Goal: Task Accomplishment & Management: Use online tool/utility

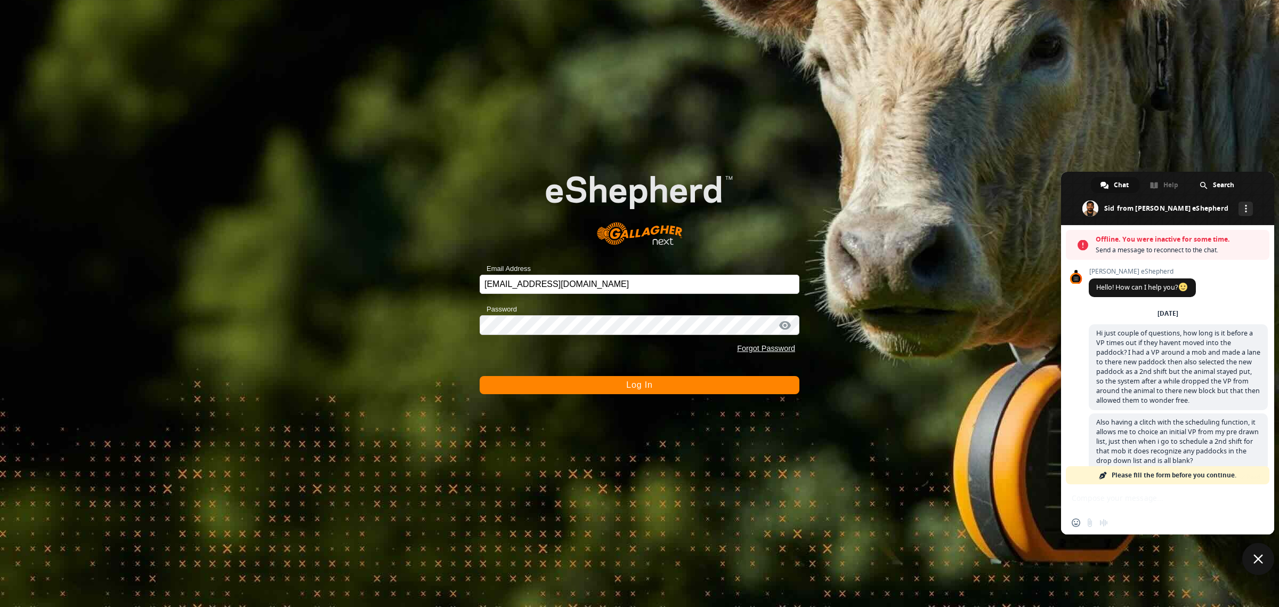
scroll to position [896, 0]
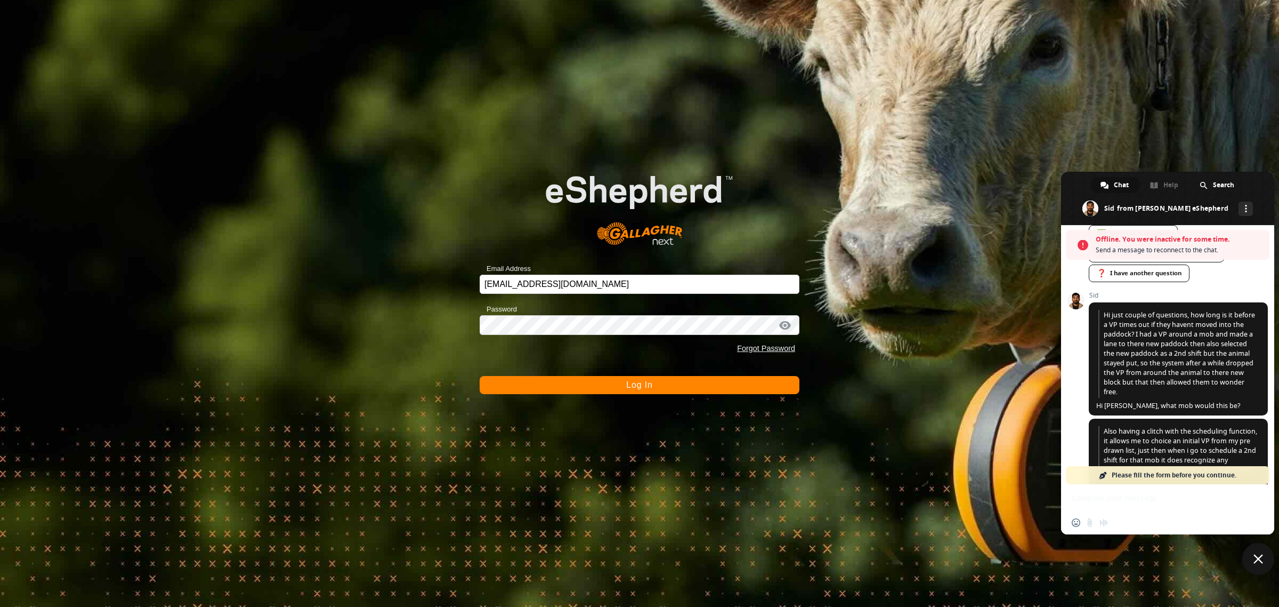
click at [636, 384] on span "Log In" at bounding box center [639, 384] width 26 height 9
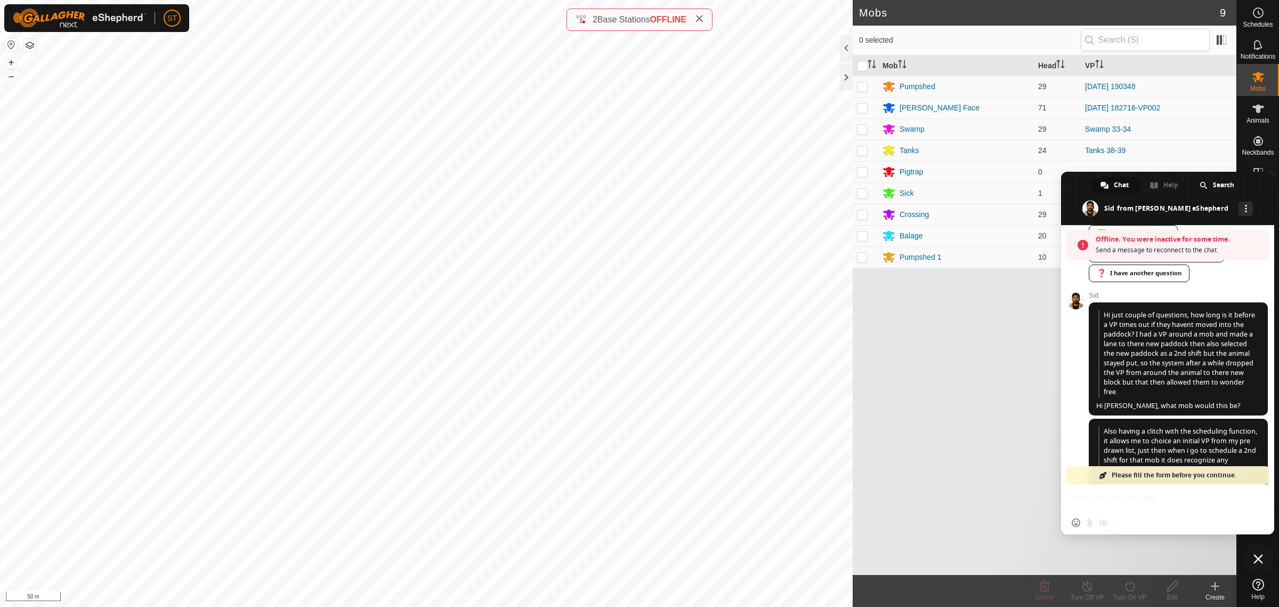
scroll to position [1134, 0]
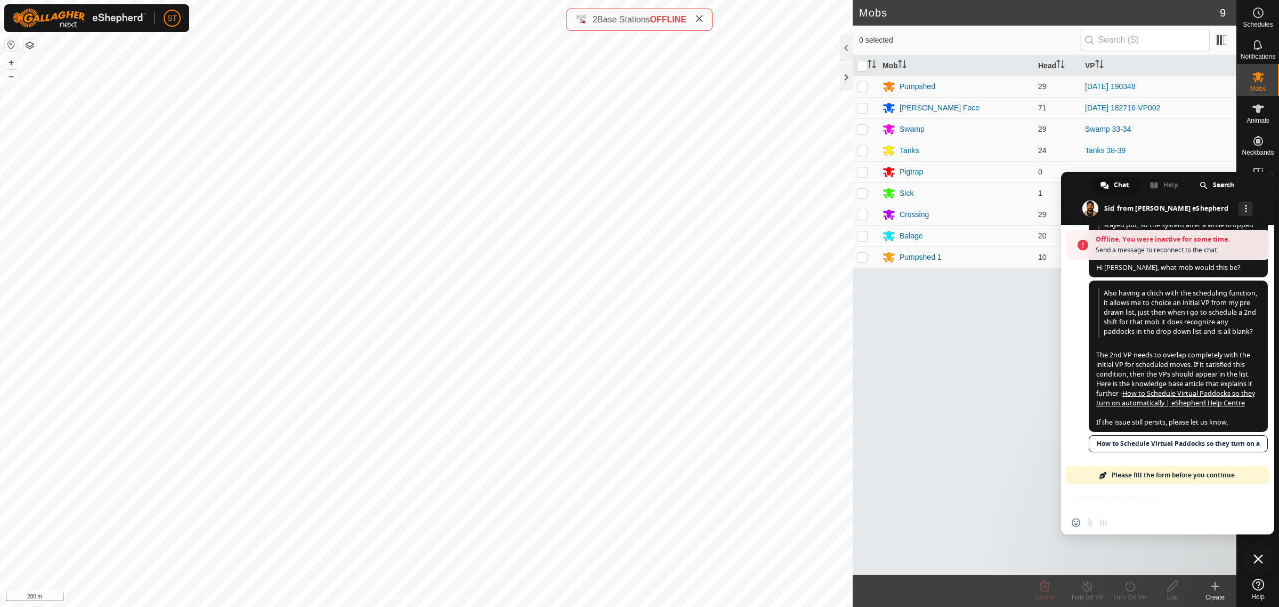
click at [1257, 559] on span "Close chat" at bounding box center [1259, 559] width 10 height 10
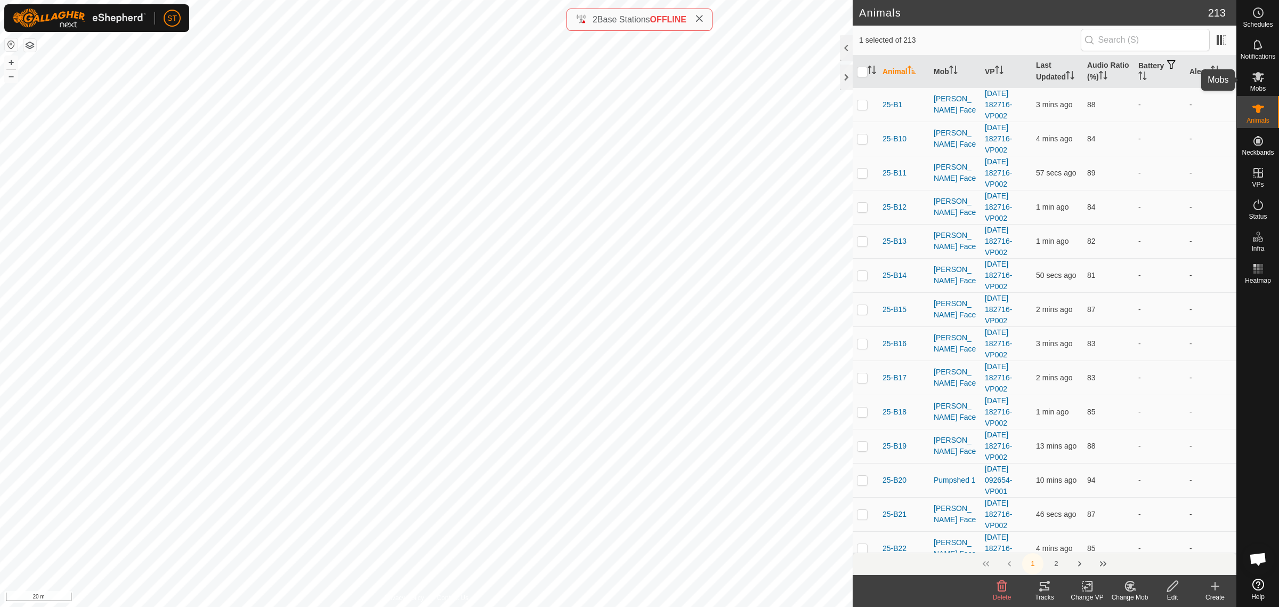
click at [1259, 78] on icon at bounding box center [1259, 77] width 12 height 10
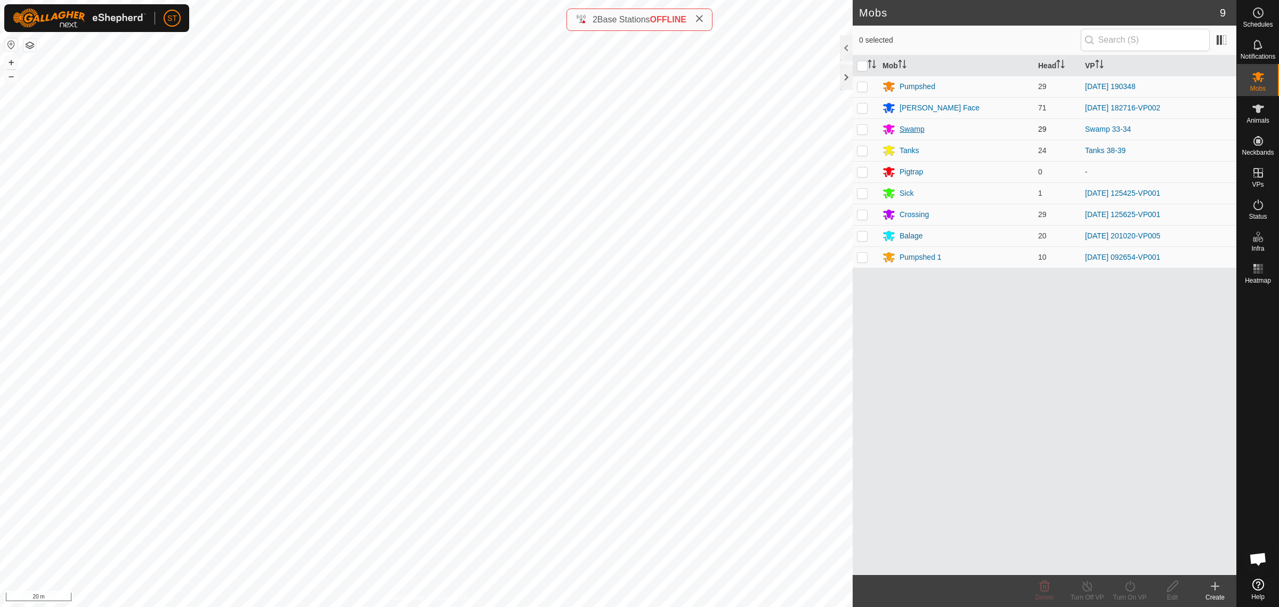
click at [910, 129] on div "Swamp" at bounding box center [912, 129] width 25 height 11
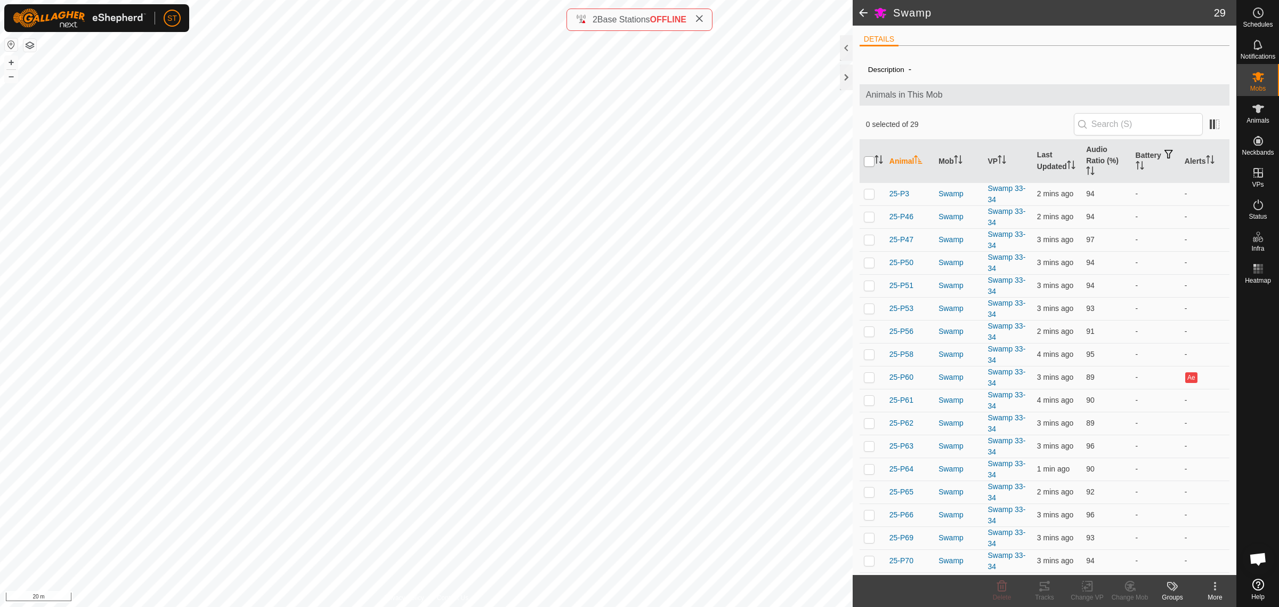
click at [867, 162] on input "checkbox" at bounding box center [869, 161] width 11 height 11
checkbox input "true"
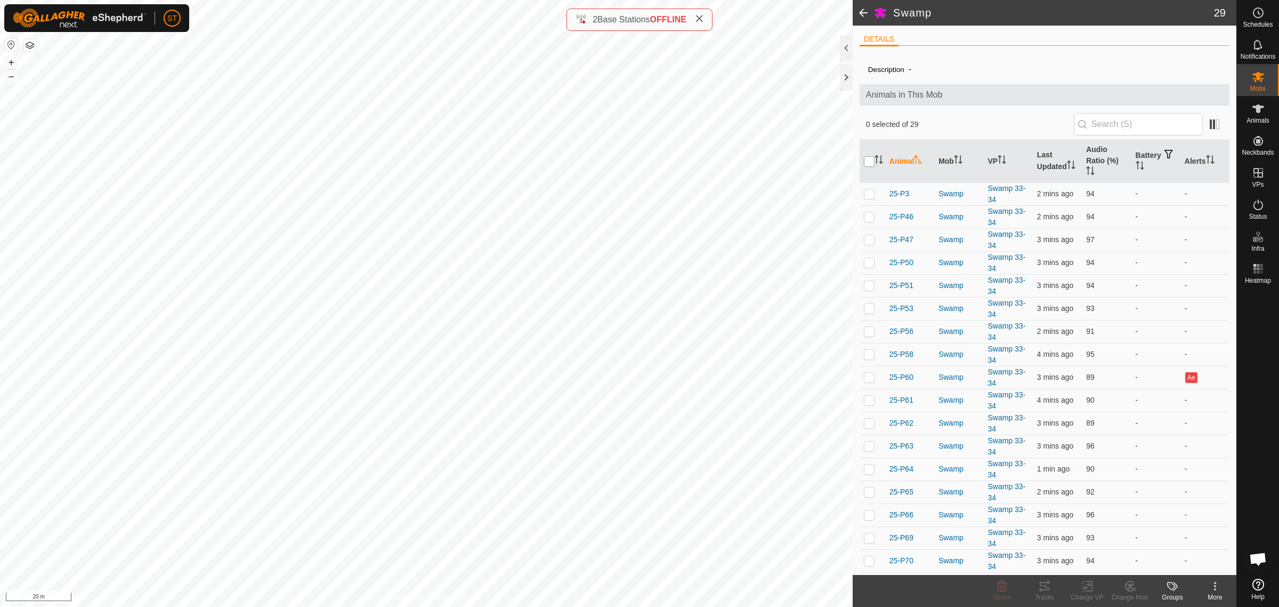
checkbox input "true"
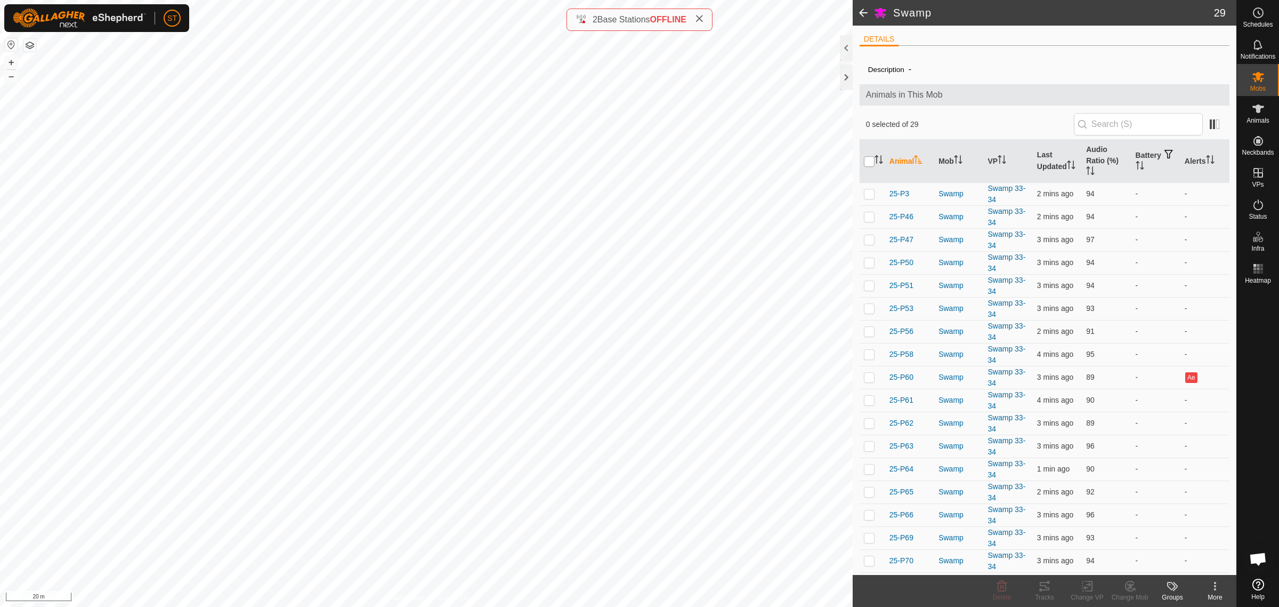
checkbox input "true"
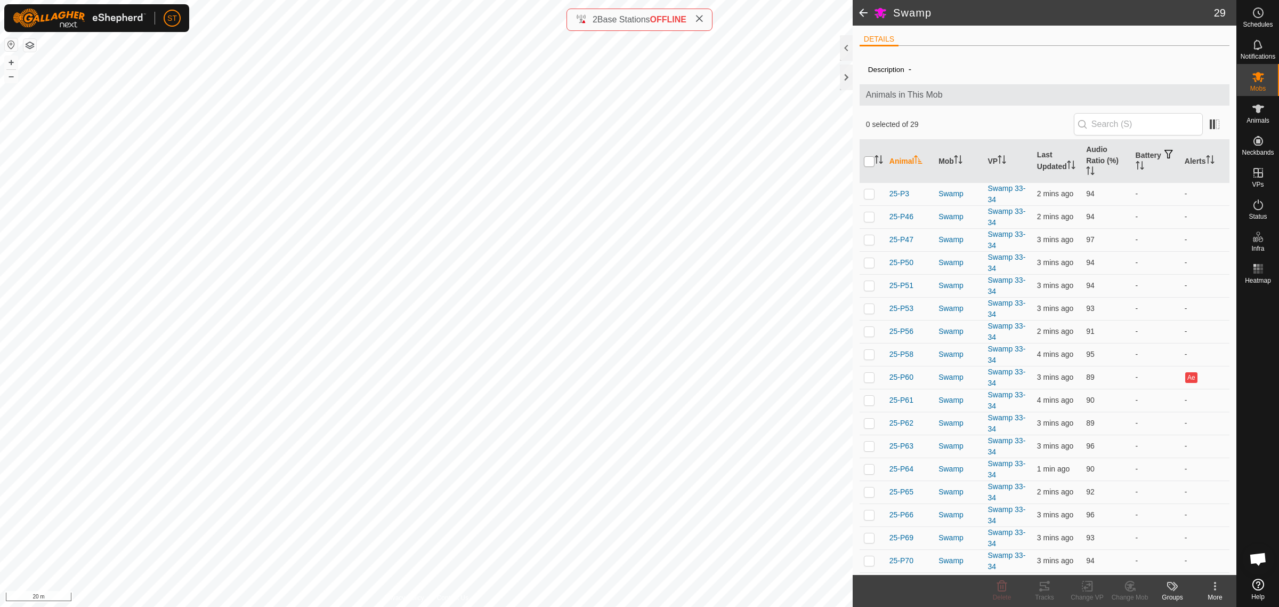
checkbox input "true"
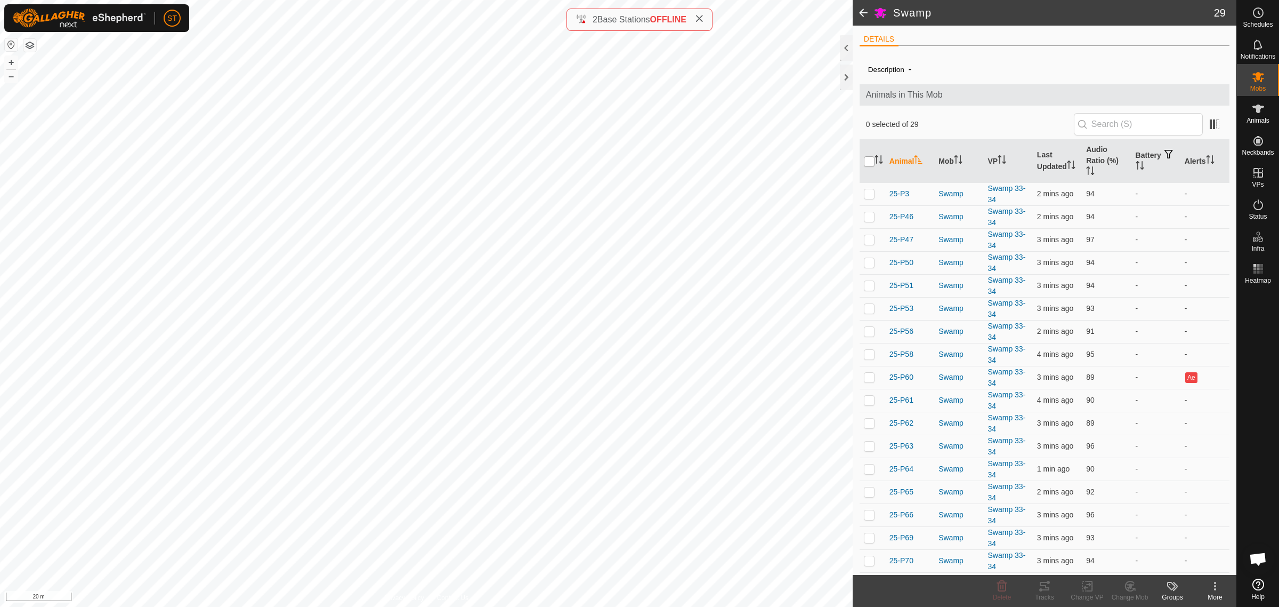
checkbox input "true"
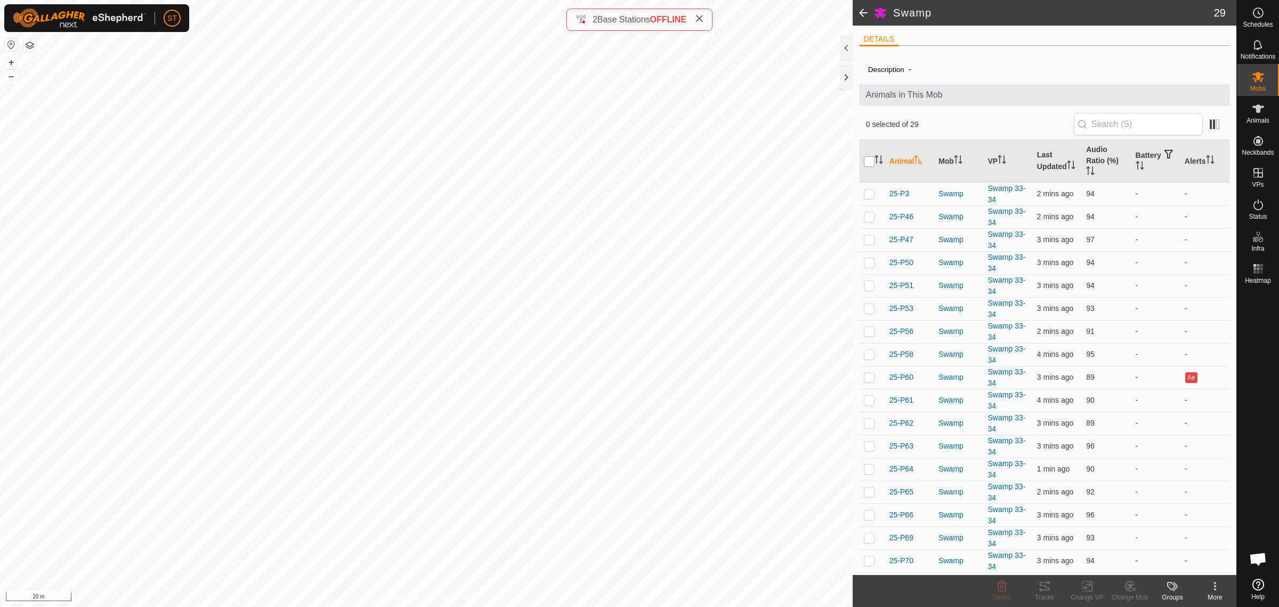
checkbox input "true"
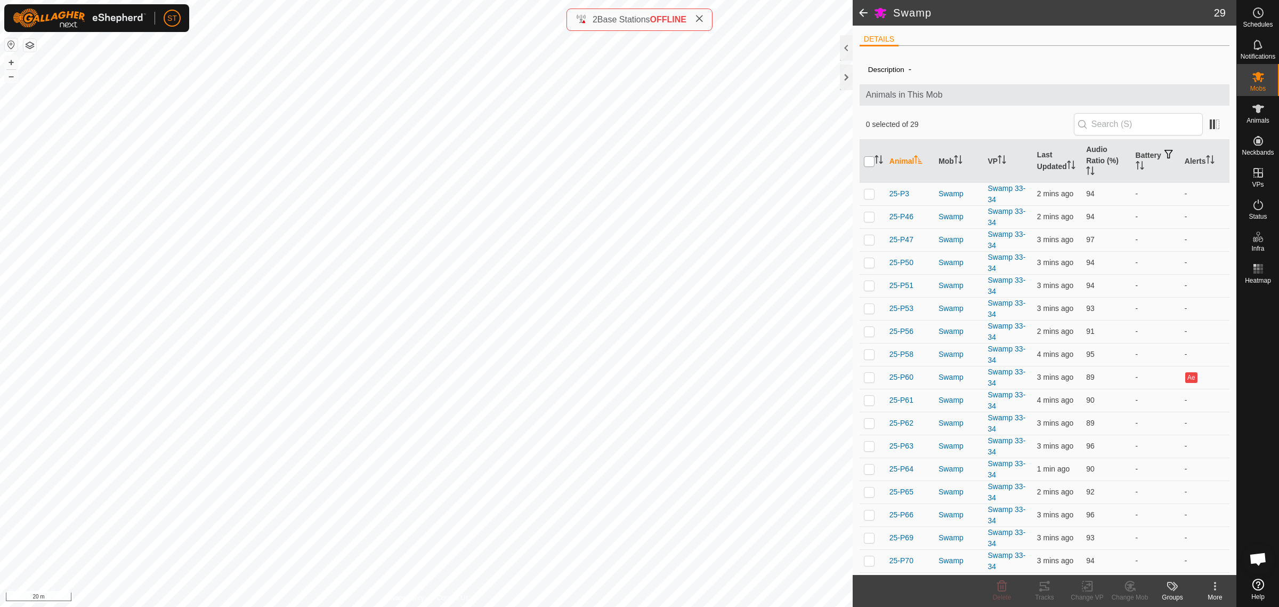
checkbox input "true"
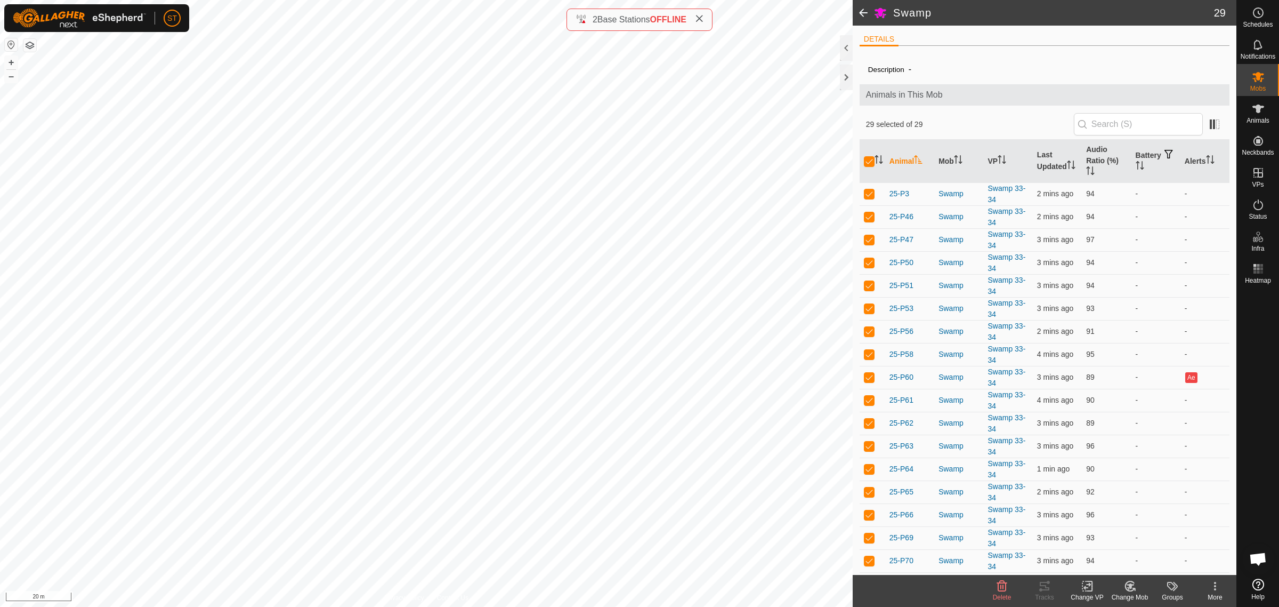
click at [1089, 591] on icon at bounding box center [1089, 586] width 5 height 10
click at [1111, 542] on link "Choose VP..." at bounding box center [1120, 540] width 106 height 21
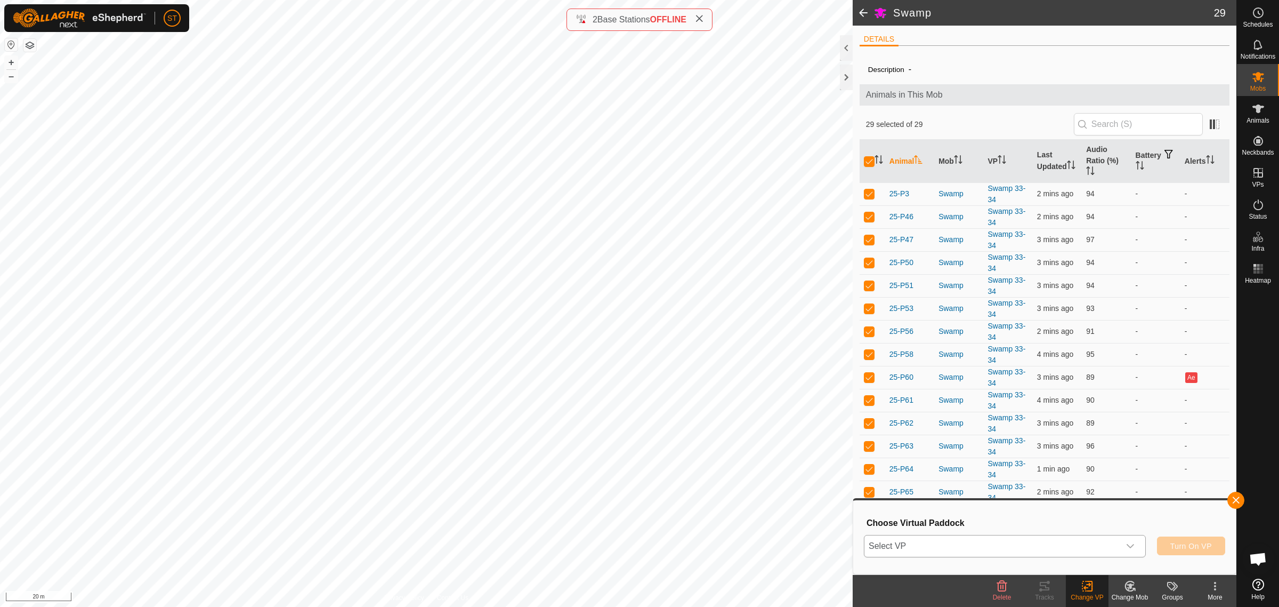
click at [1129, 548] on icon "dropdown trigger" at bounding box center [1130, 546] width 9 height 9
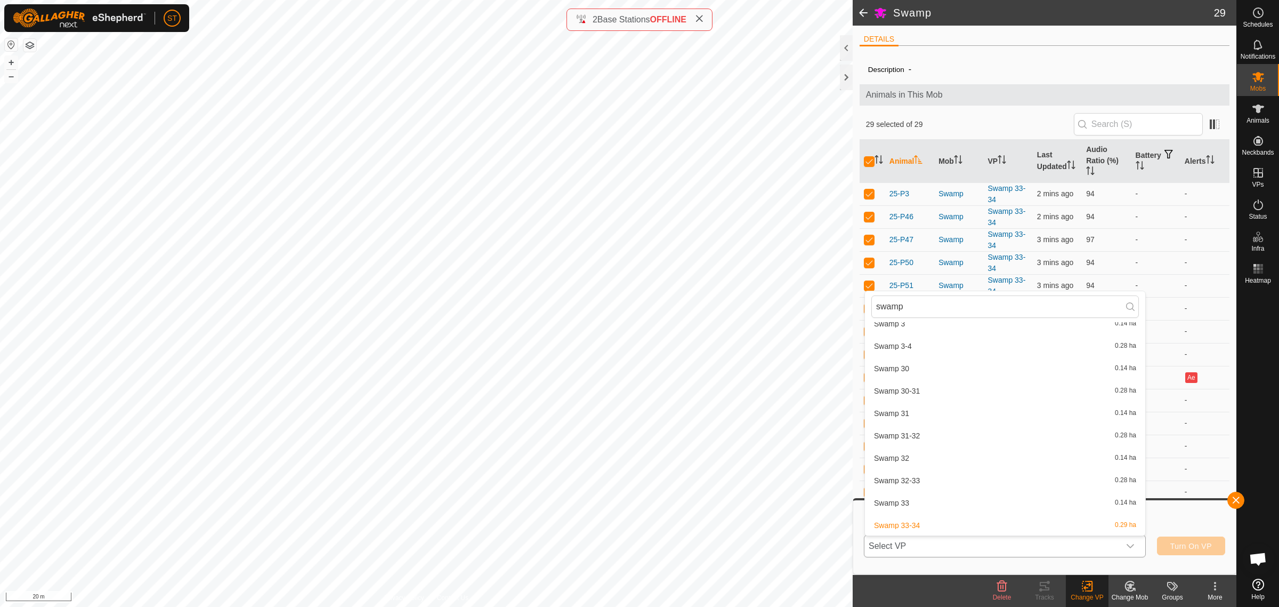
scroll to position [1066, 0]
type input "swamp"
click at [938, 501] on li "Swamp 34 0.14 ha" at bounding box center [1005, 499] width 280 height 21
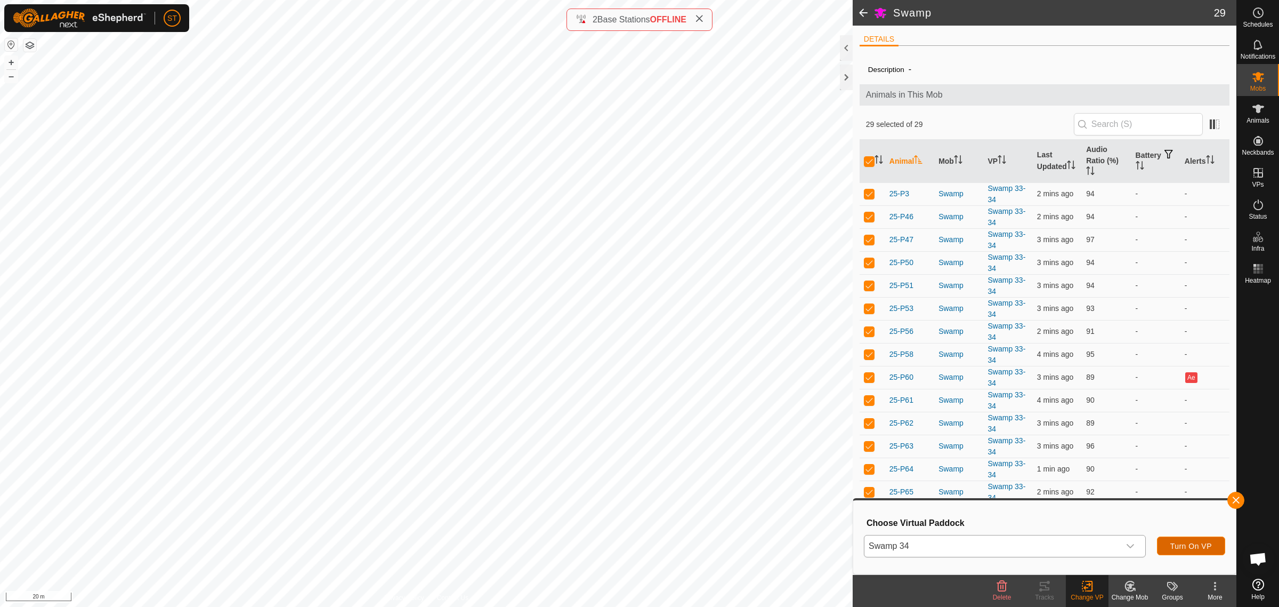
click at [1182, 550] on button "Turn On VP" at bounding box center [1191, 545] width 68 height 19
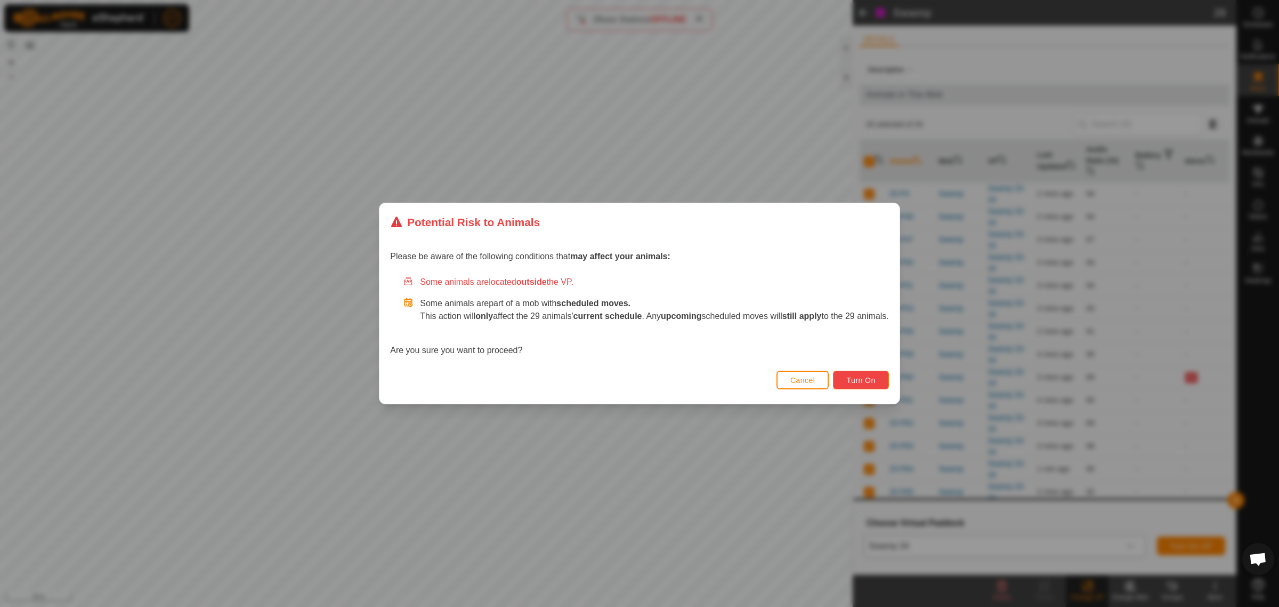
click at [875, 379] on span "Turn On" at bounding box center [860, 380] width 29 height 9
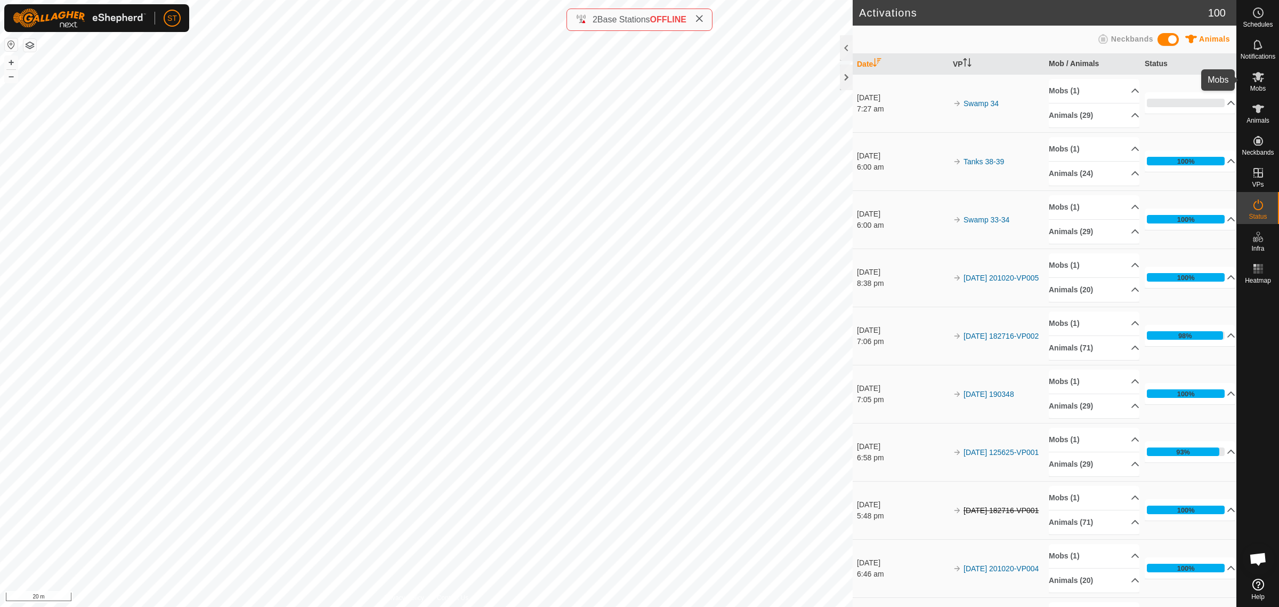
click at [1256, 75] on icon at bounding box center [1259, 77] width 12 height 10
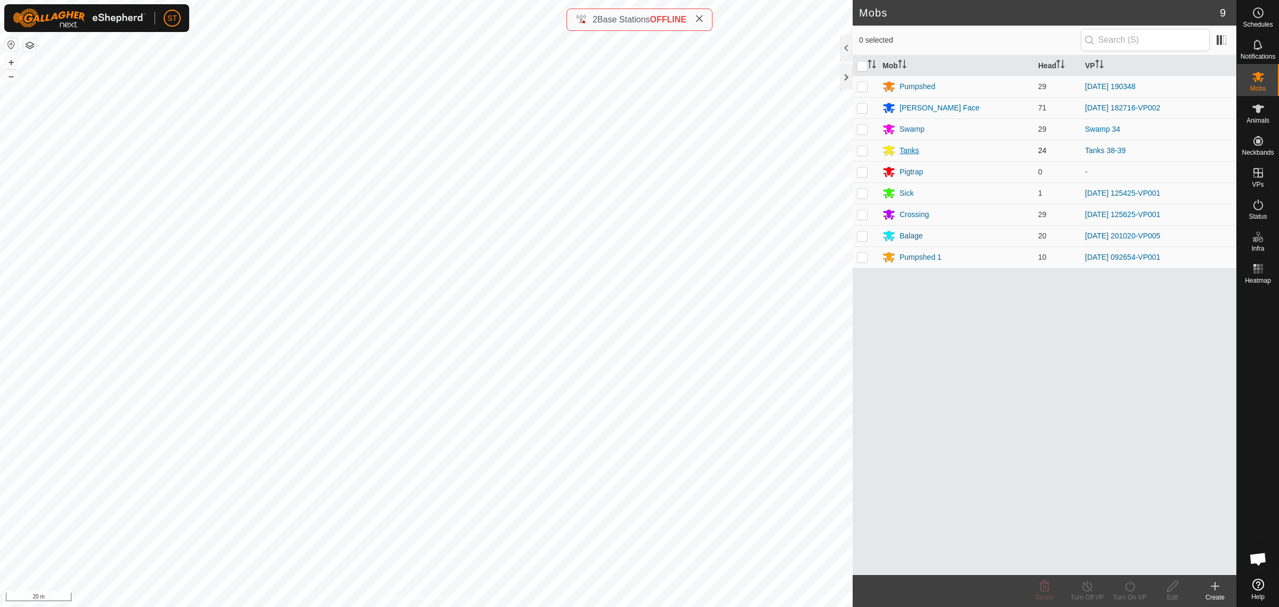
click at [908, 150] on div "Tanks" at bounding box center [910, 150] width 20 height 11
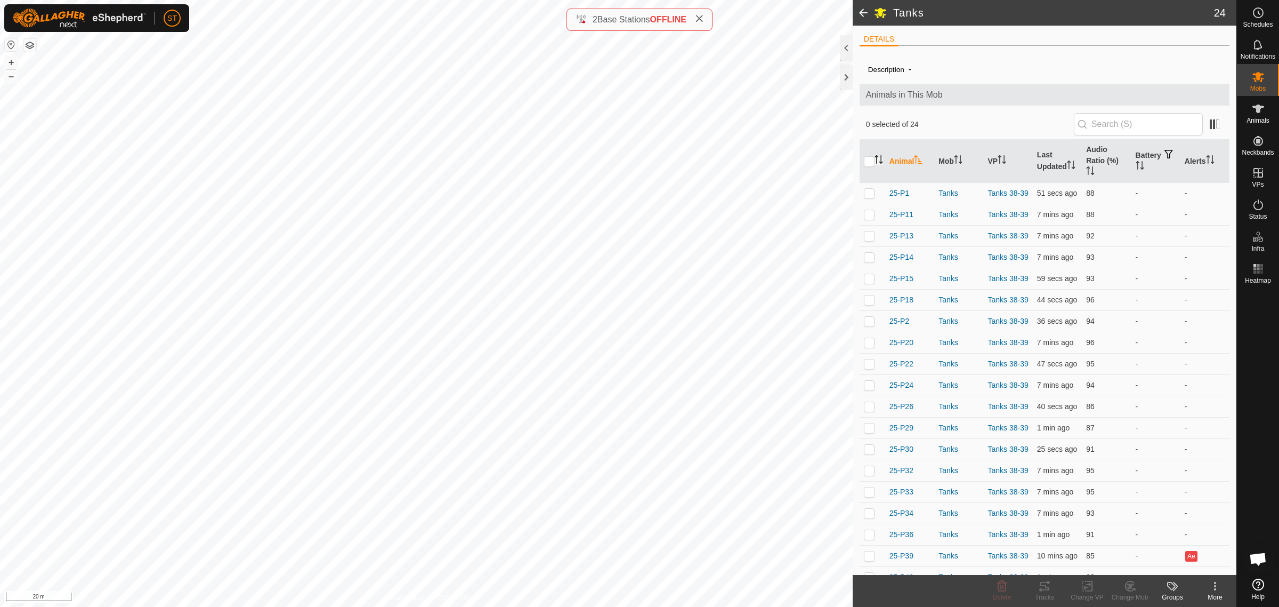
drag, startPoint x: 868, startPoint y: 163, endPoint x: 878, endPoint y: 162, distance: 10.3
click at [868, 163] on input "checkbox" at bounding box center [869, 161] width 11 height 11
checkbox input "true"
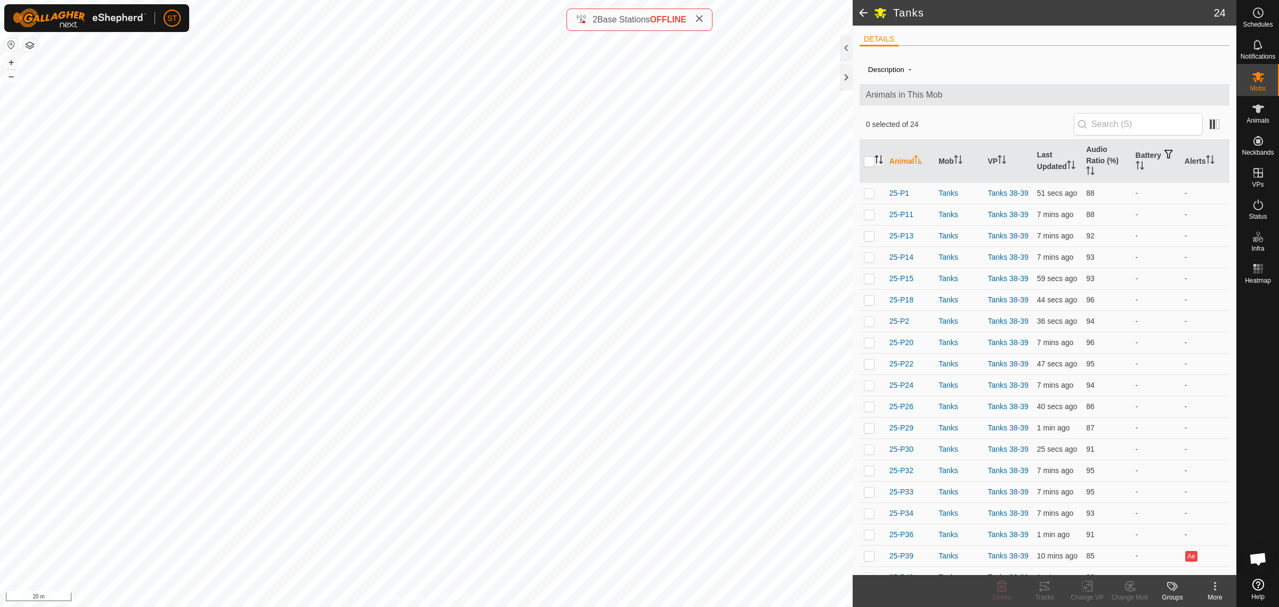
checkbox input "true"
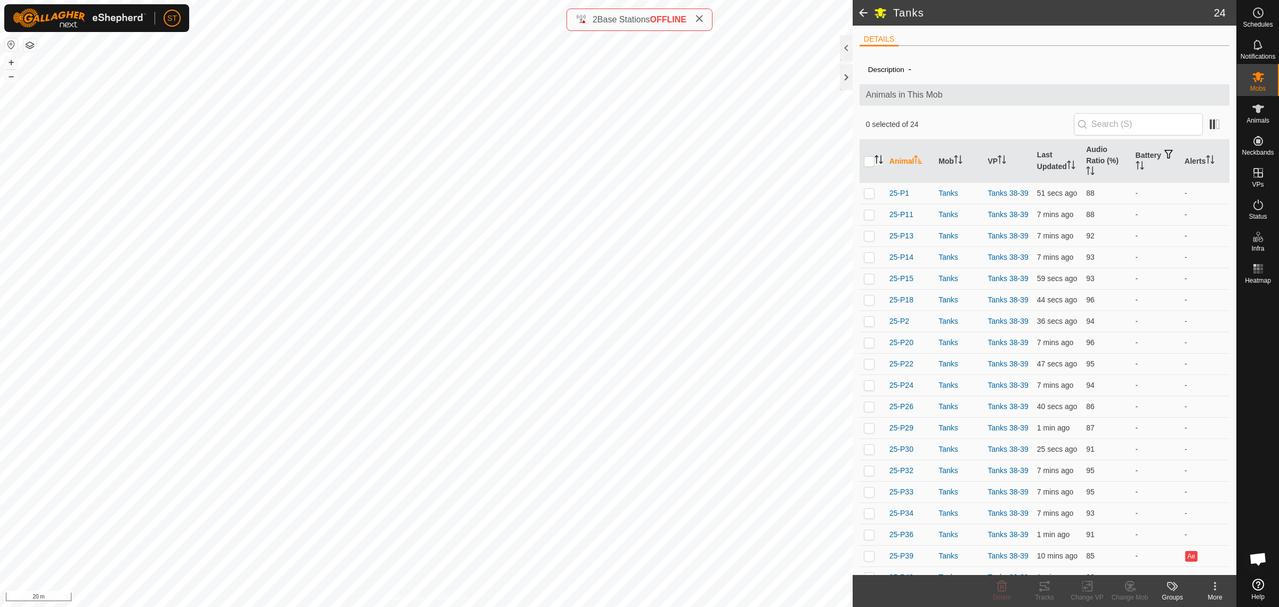
checkbox input "true"
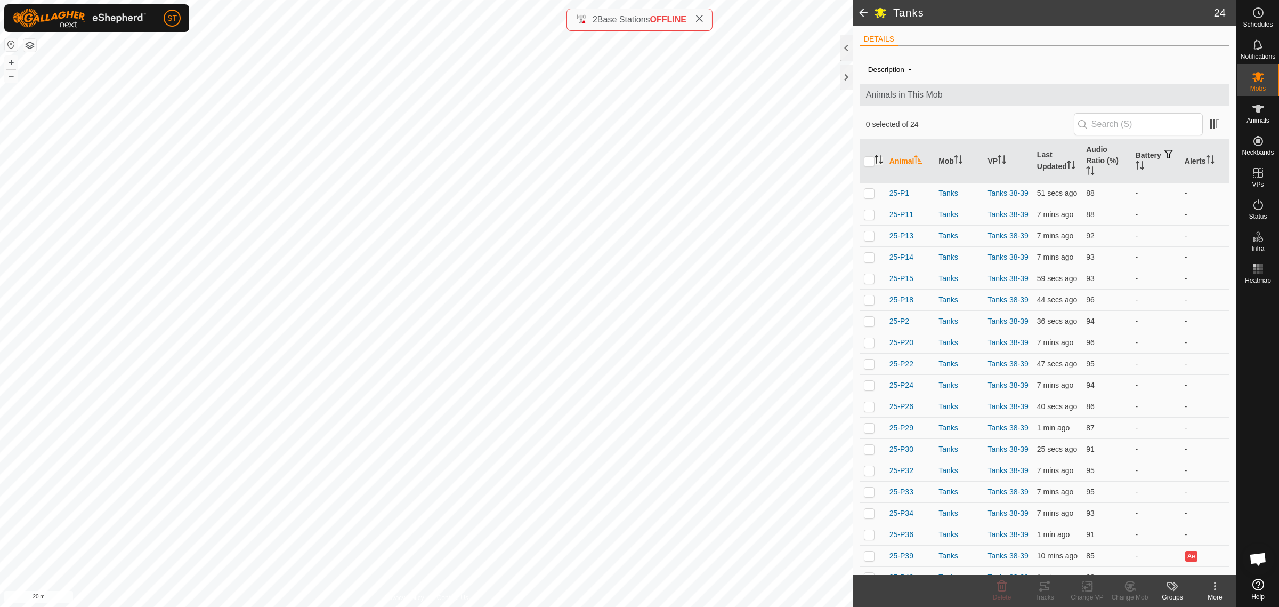
checkbox input "true"
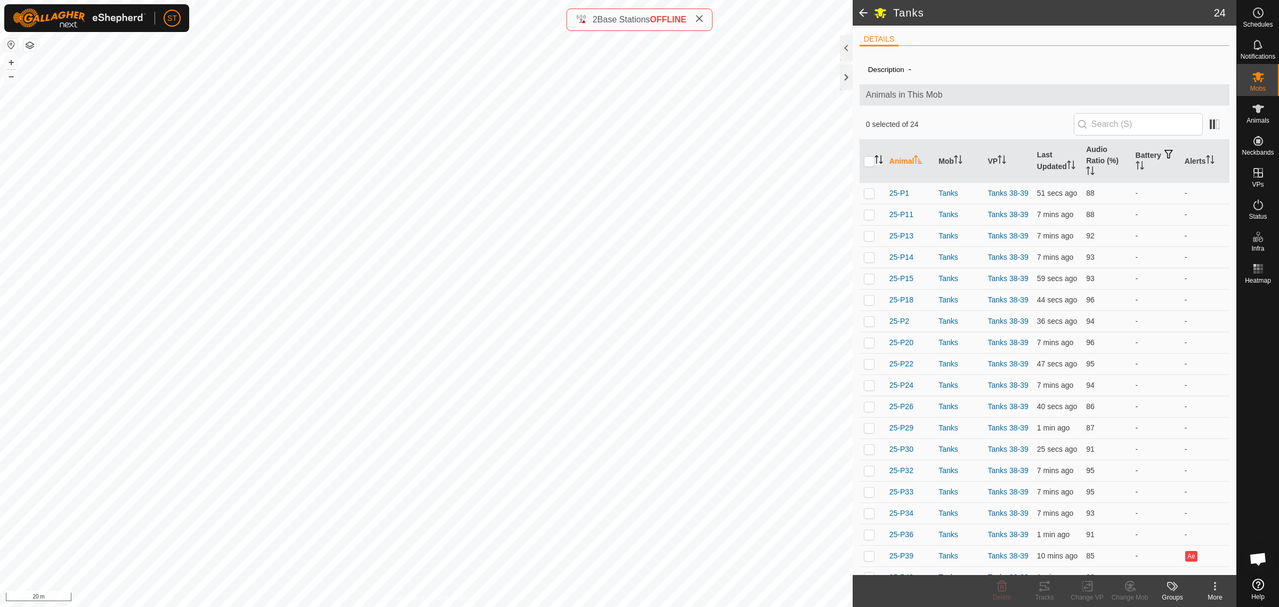
checkbox input "true"
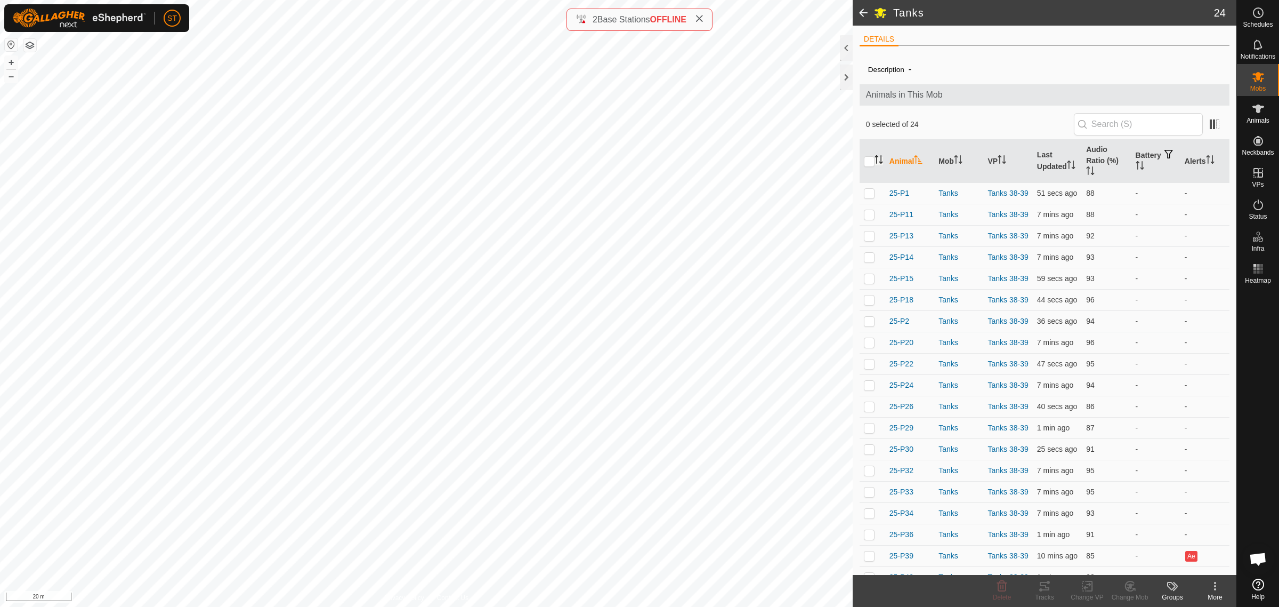
checkbox input "true"
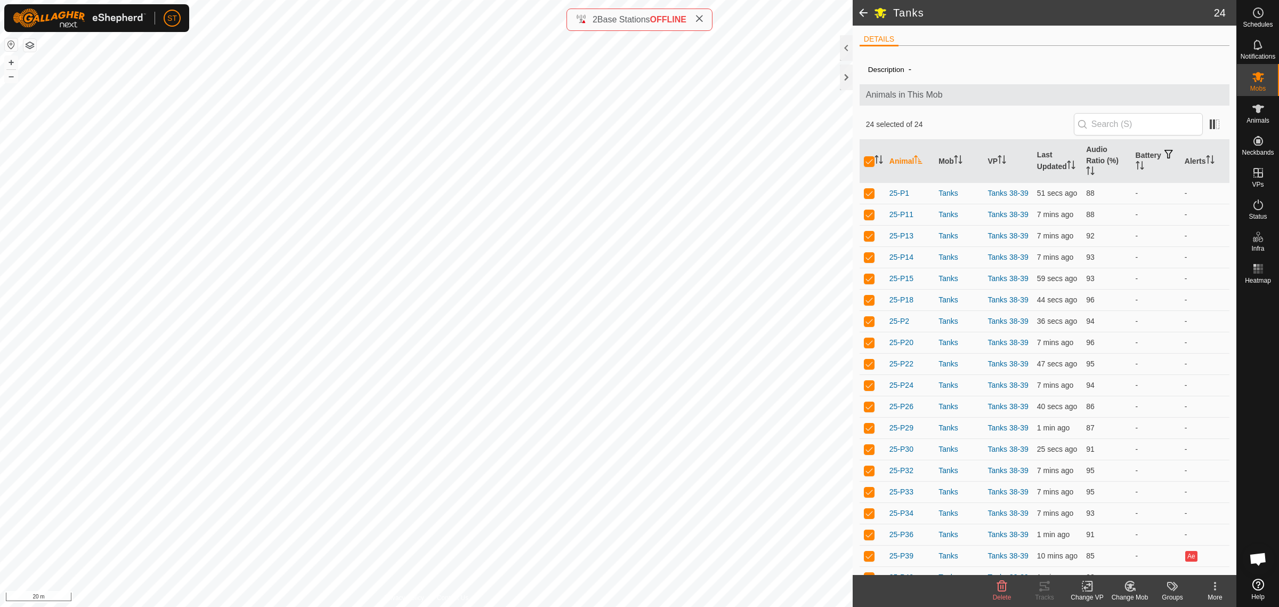
click at [1089, 586] on icon at bounding box center [1087, 586] width 7 height 7
click at [1112, 539] on link "Choose VP..." at bounding box center [1120, 540] width 106 height 21
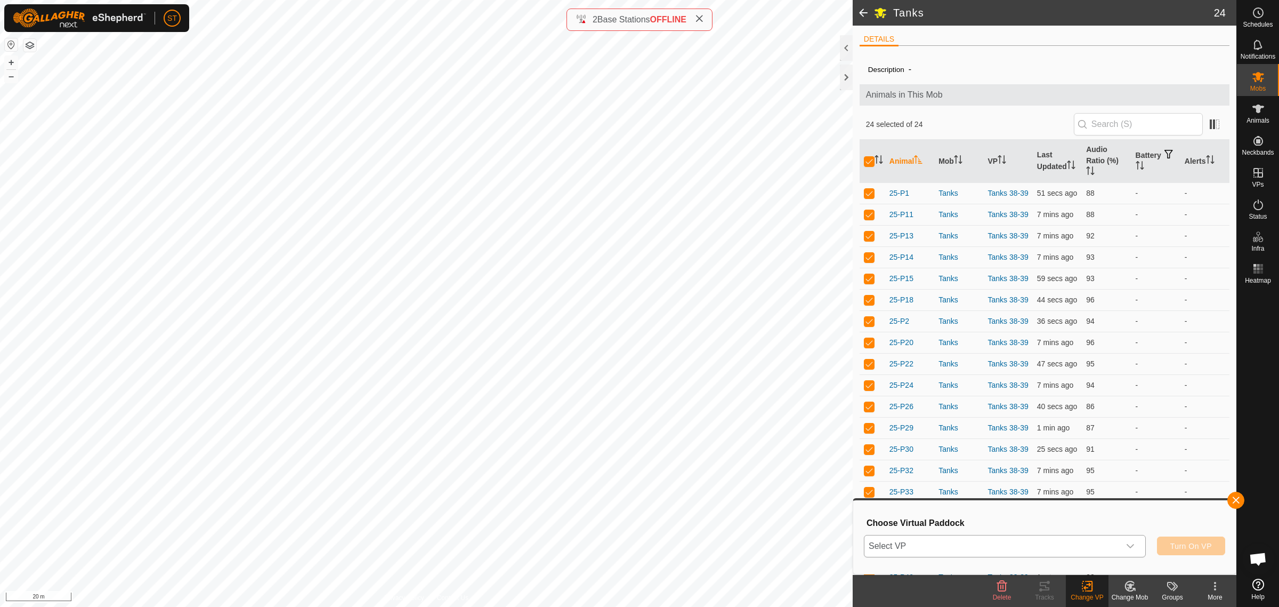
click at [1129, 545] on icon "dropdown trigger" at bounding box center [1130, 546] width 7 height 4
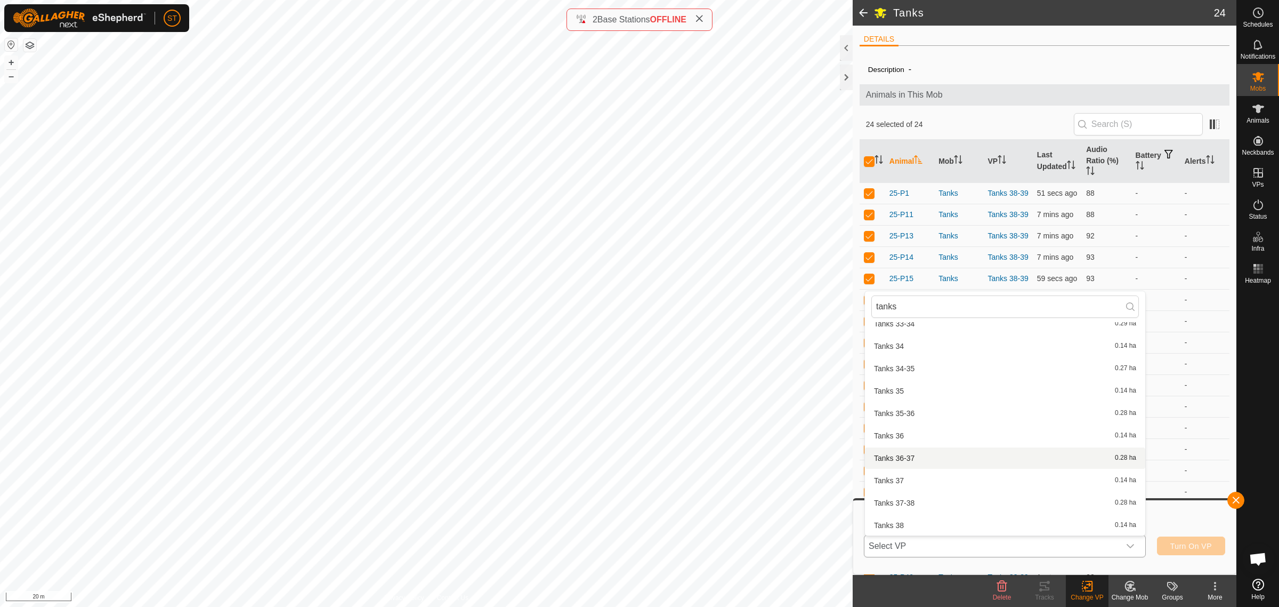
scroll to position [1264, 0]
type input "tanks"
click at [915, 496] on li "Tanks 39 0.14 ha" at bounding box center [1005, 503] width 280 height 21
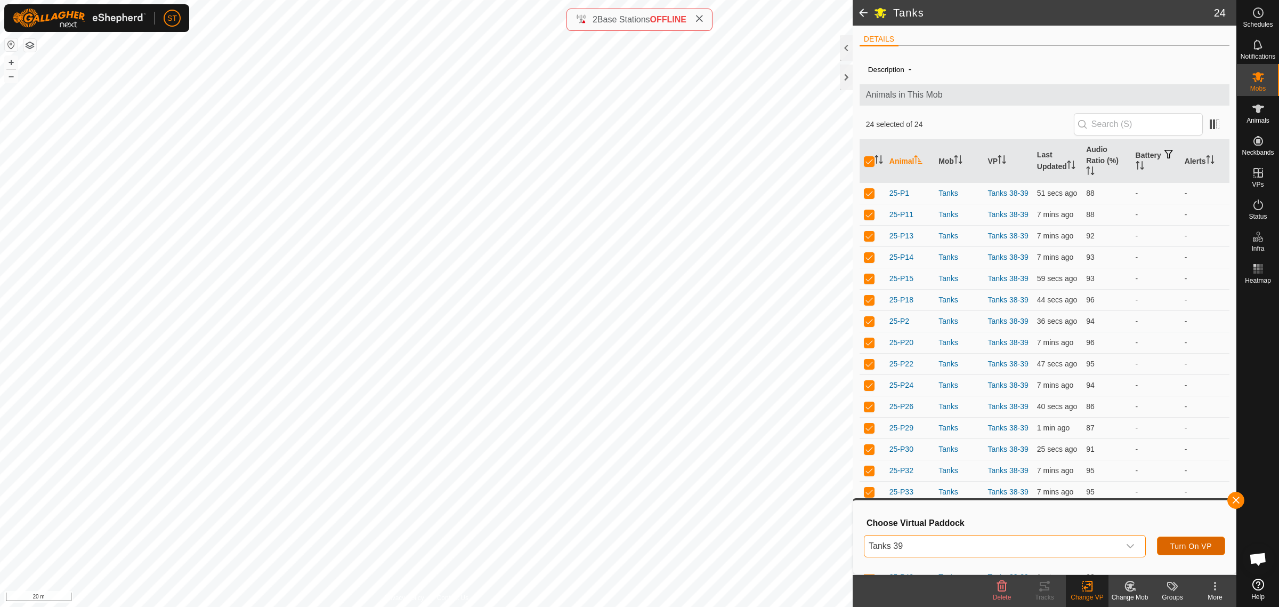
click at [1184, 545] on span "Turn On VP" at bounding box center [1192, 546] width 42 height 9
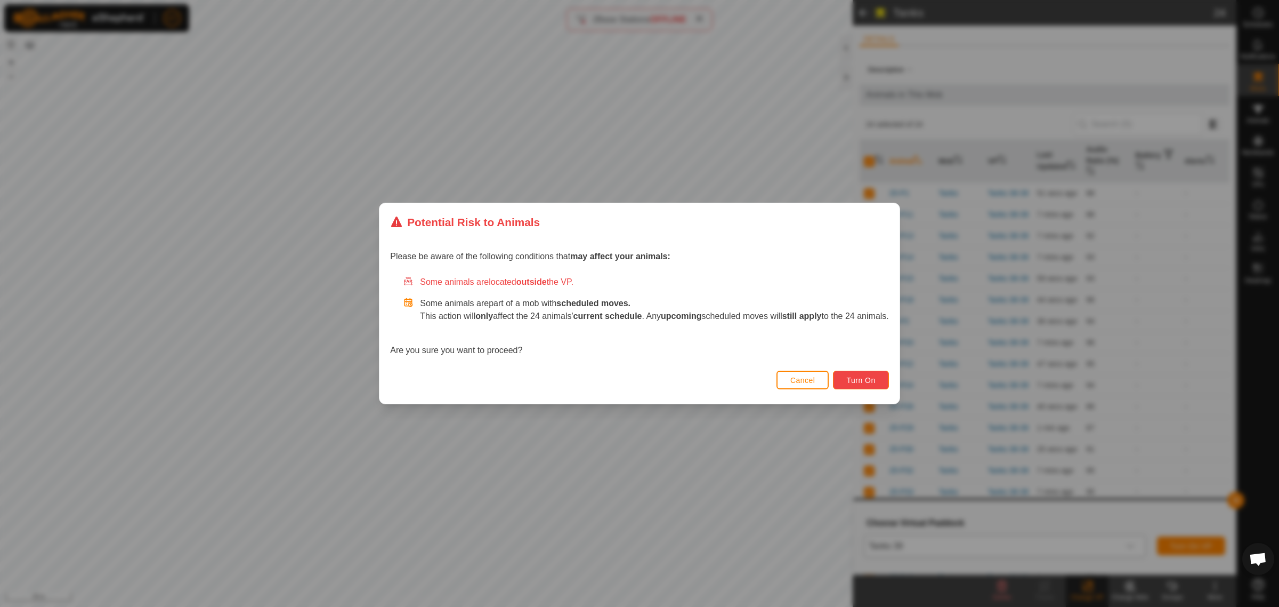
click at [879, 372] on button "Turn On" at bounding box center [860, 379] width 55 height 19
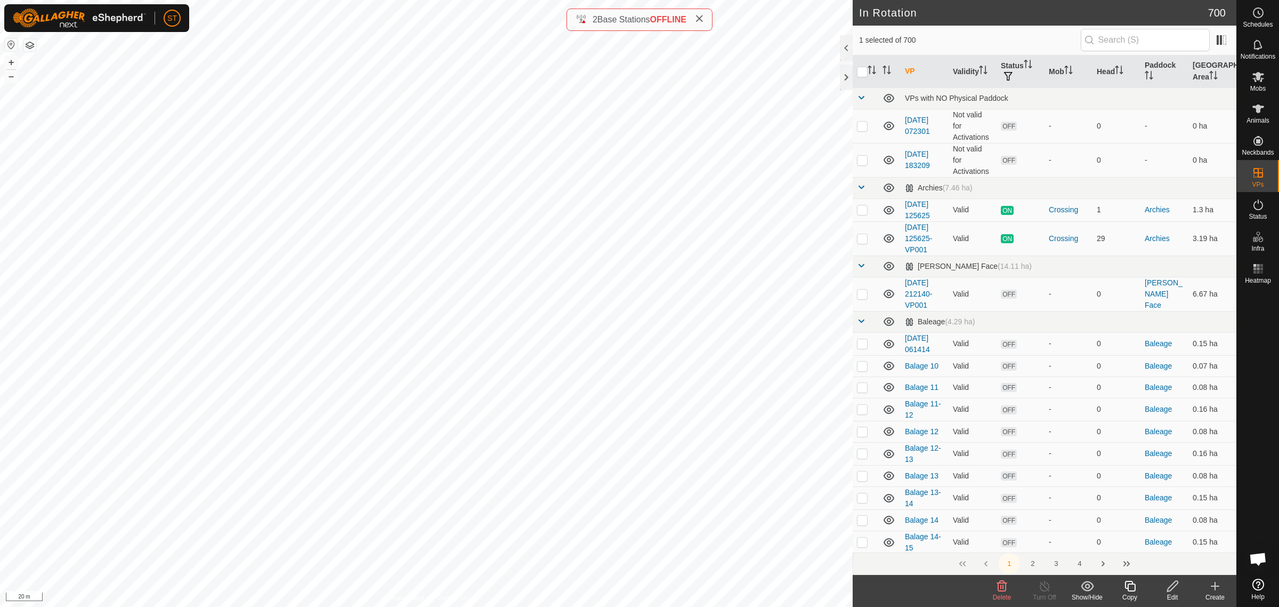
click at [999, 588] on icon at bounding box center [1002, 585] width 13 height 13
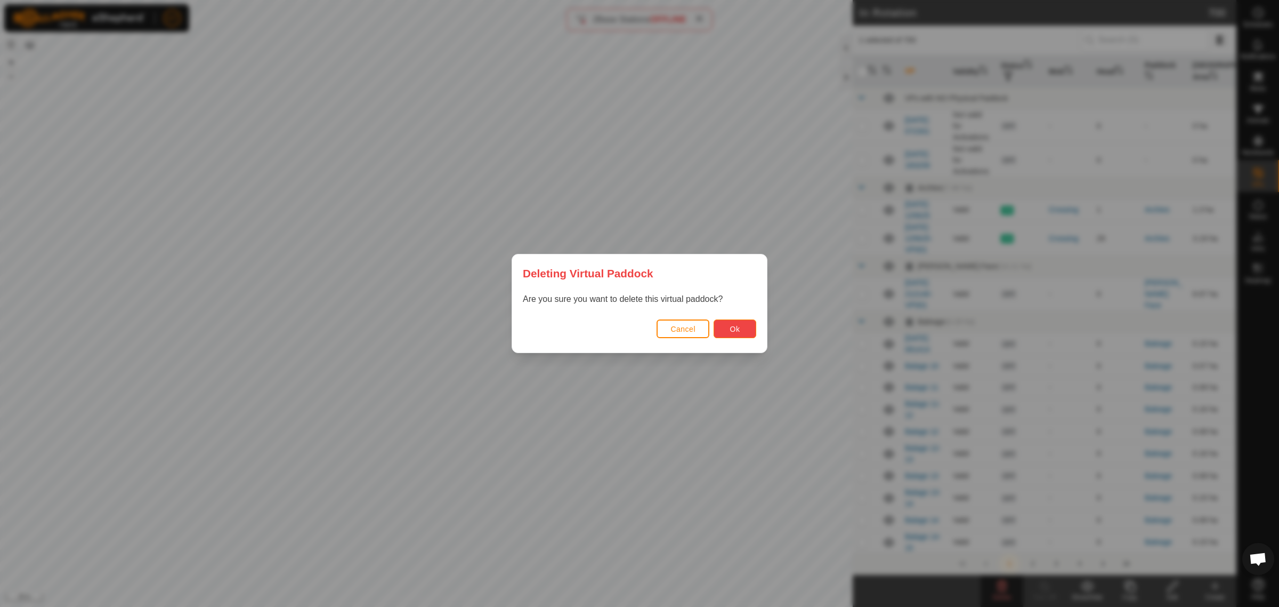
click at [732, 325] on span "Ok" at bounding box center [735, 329] width 10 height 9
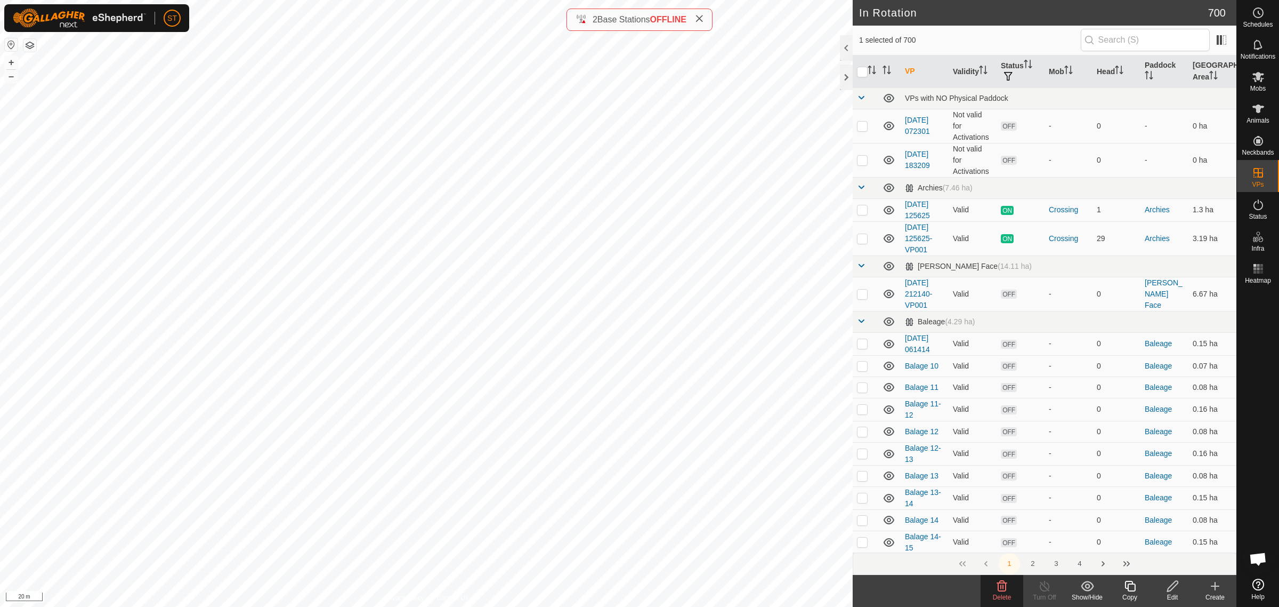
click at [999, 592] on div "Delete" at bounding box center [1002, 597] width 43 height 10
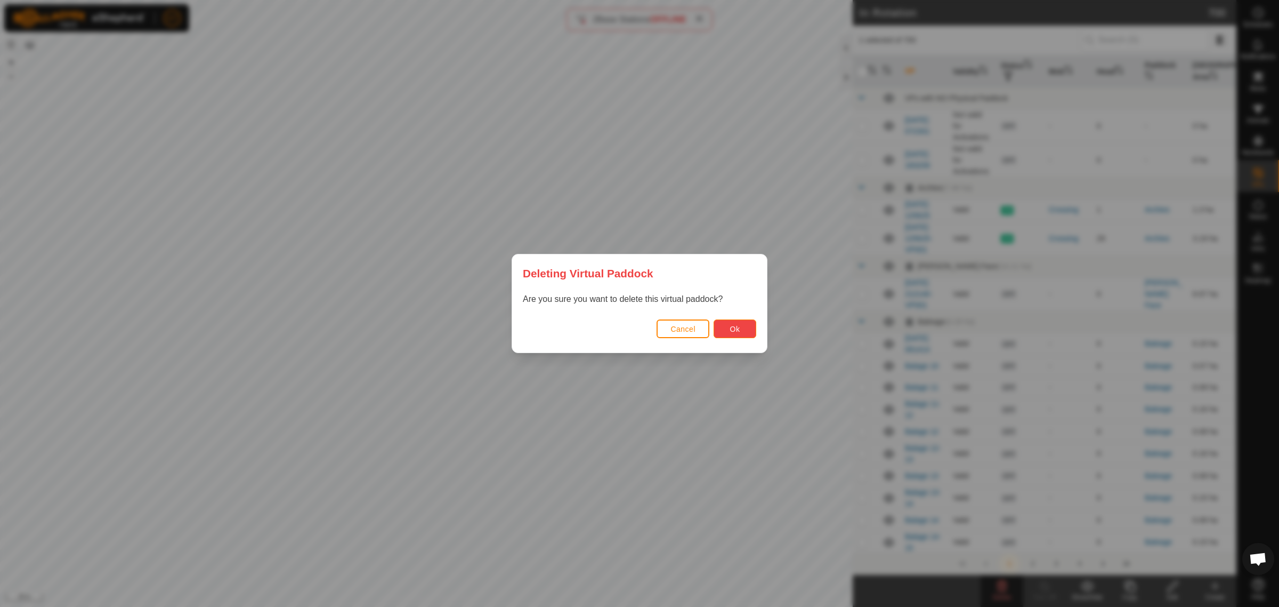
click at [741, 327] on button "Ok" at bounding box center [735, 328] width 43 height 19
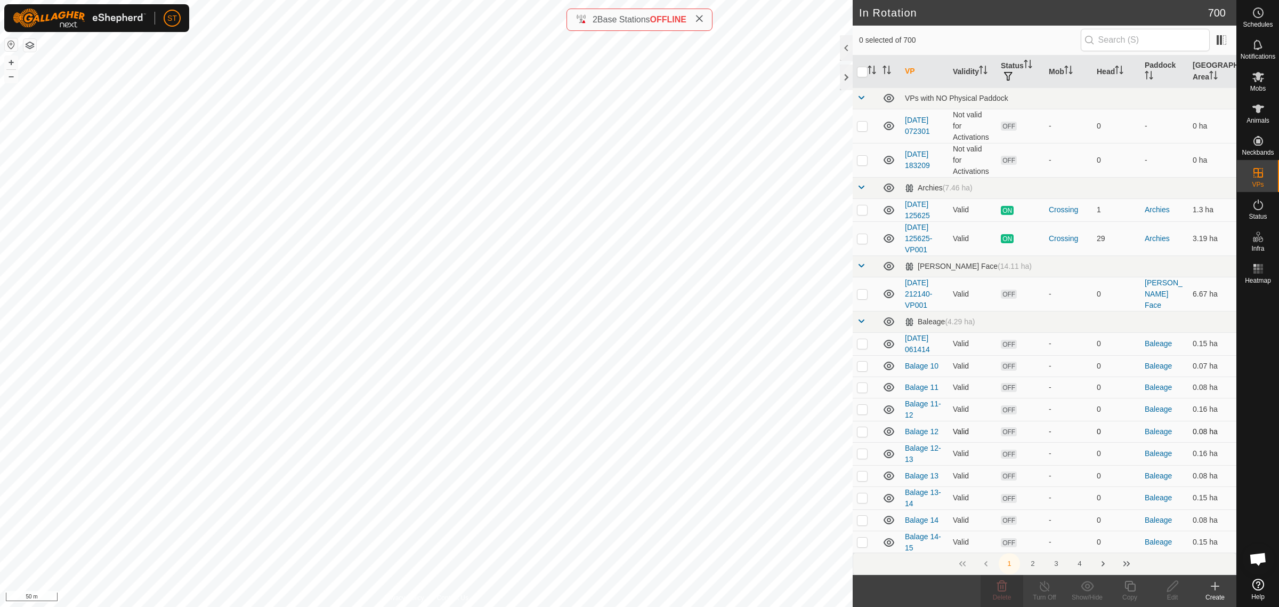
click at [885, 441] on div "In Rotation 700 0 selected of 700 VP Validity Status Mob Head Paddock Grazing A…" at bounding box center [618, 303] width 1237 height 607
click at [1001, 587] on icon at bounding box center [1002, 585] width 10 height 11
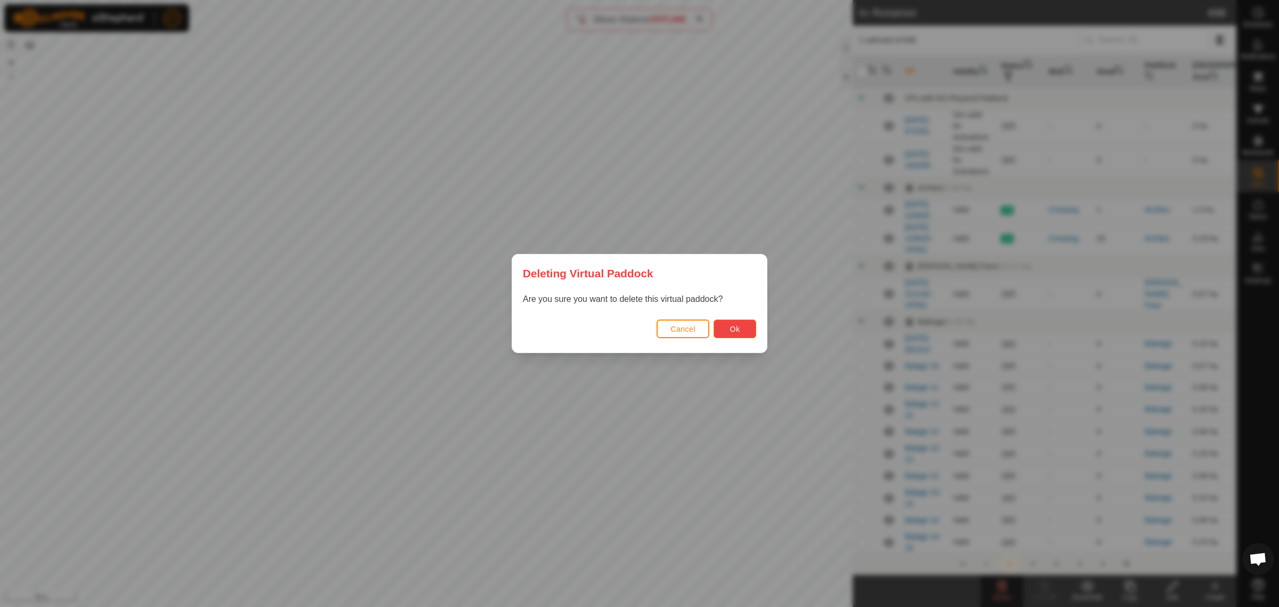
click at [723, 332] on button "Ok" at bounding box center [735, 328] width 43 height 19
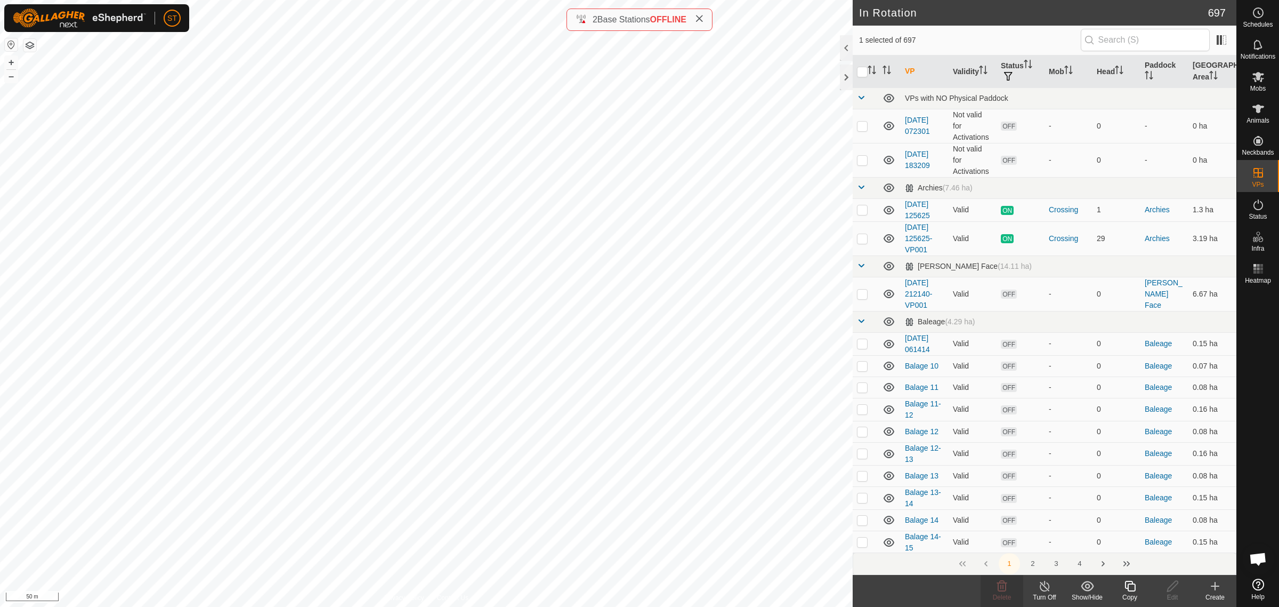
click at [1129, 588] on icon at bounding box center [1130, 585] width 13 height 13
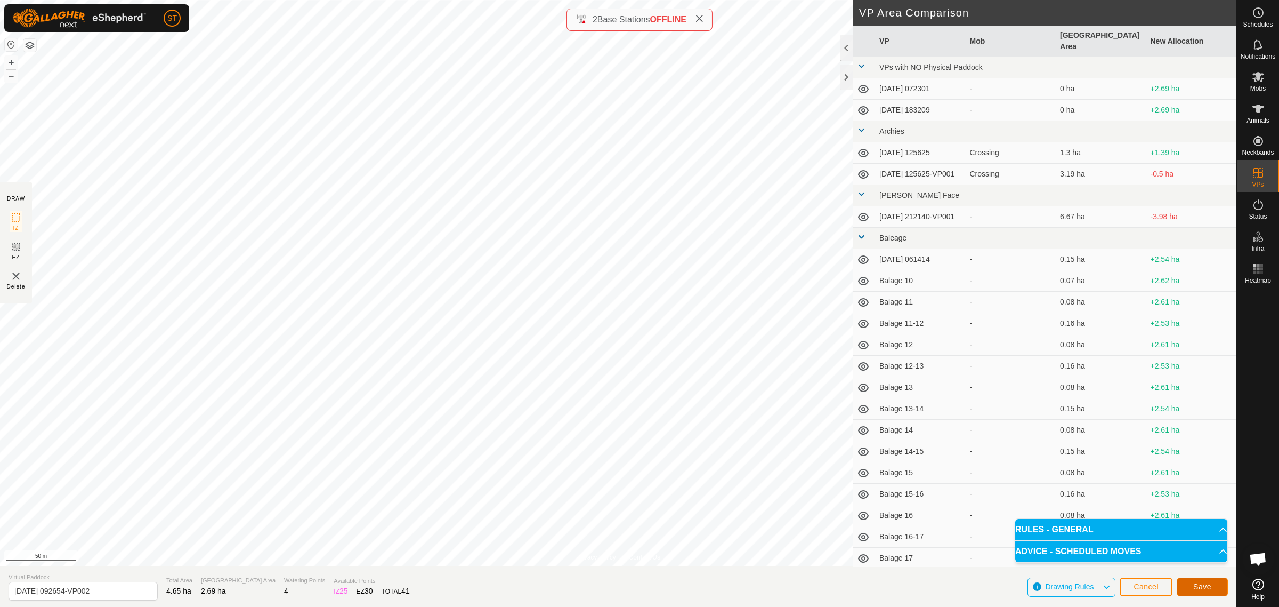
click at [1200, 585] on span "Save" at bounding box center [1202, 586] width 18 height 9
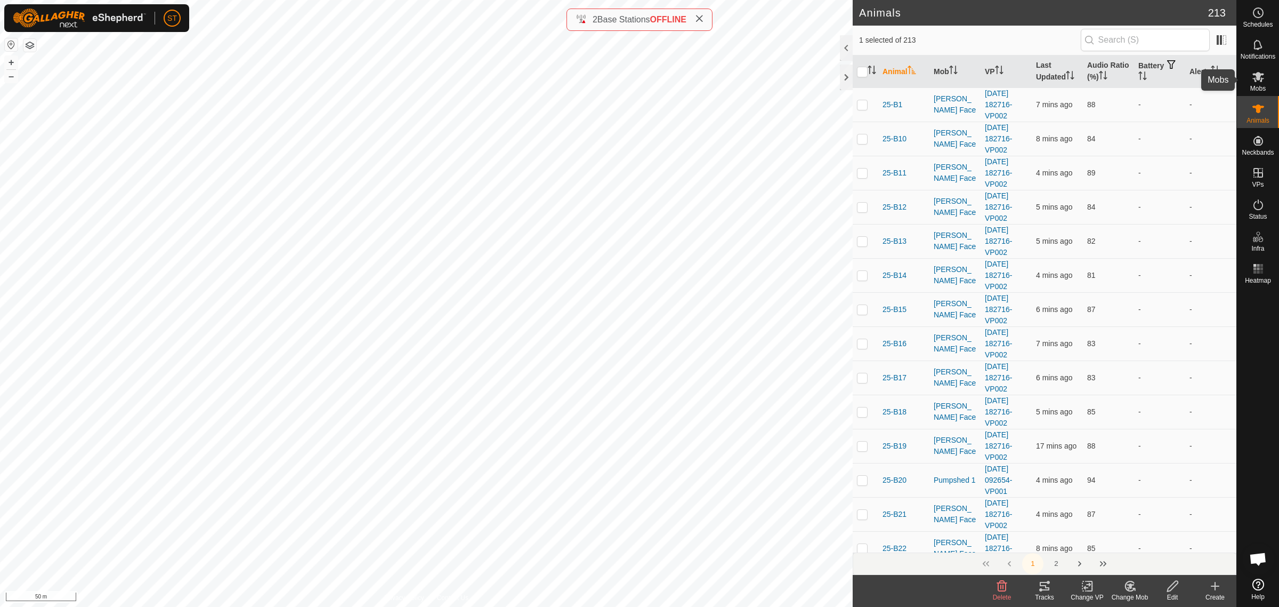
click at [1257, 83] on icon at bounding box center [1258, 76] width 13 height 13
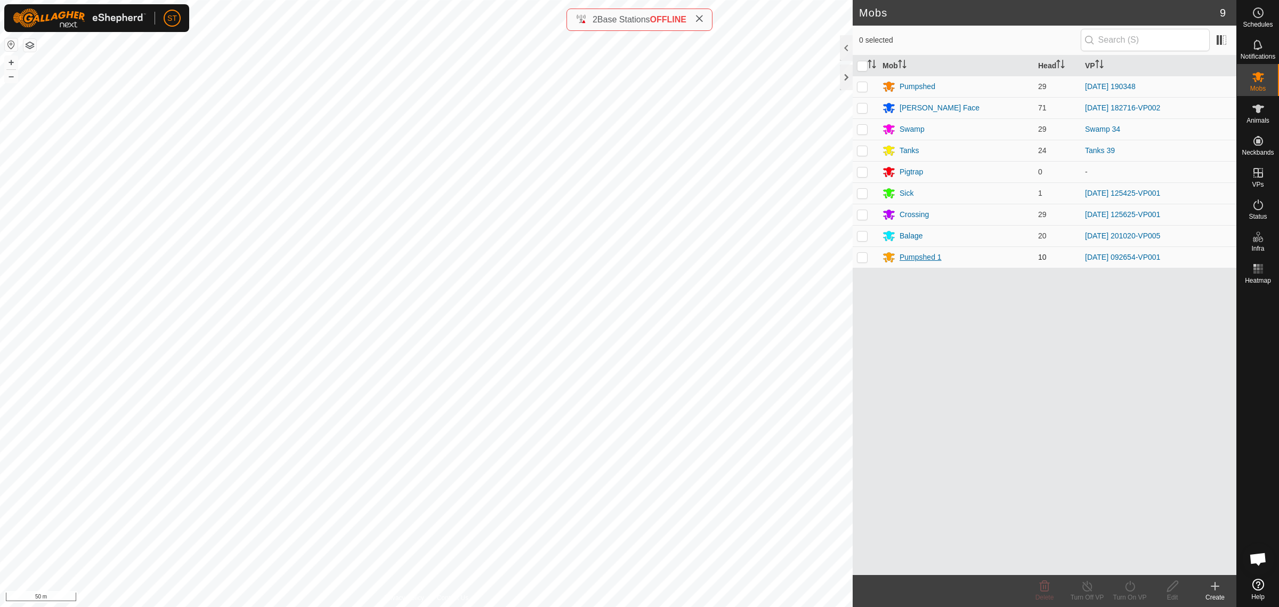
click at [926, 259] on div "Pumpshed 1" at bounding box center [921, 257] width 42 height 11
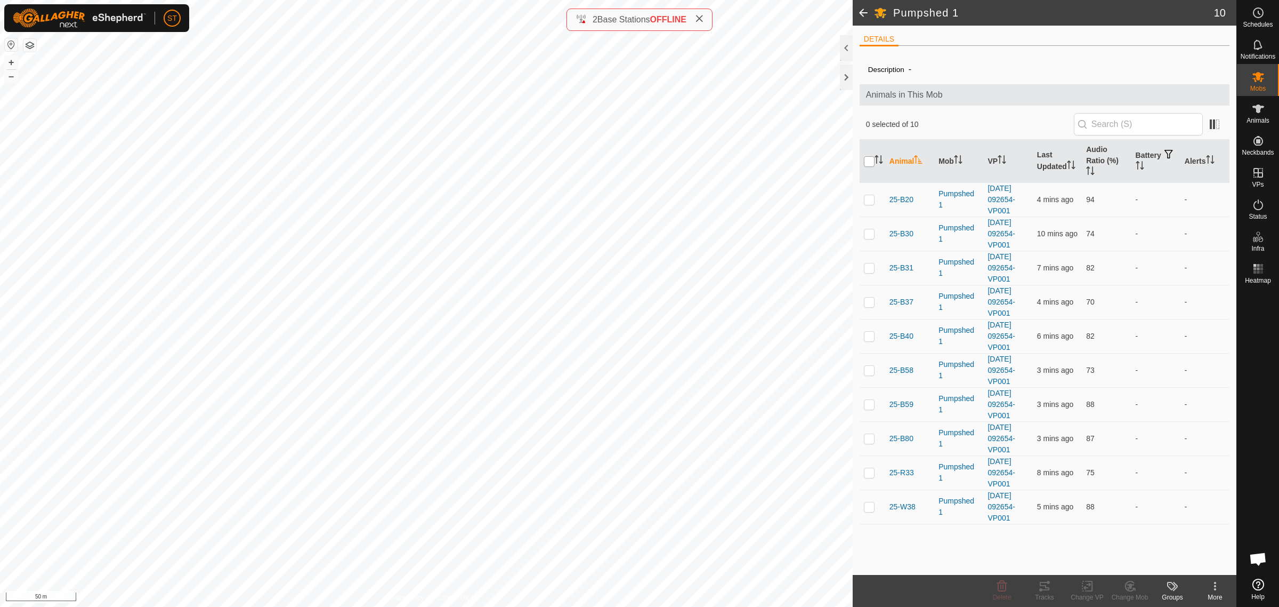
click at [869, 161] on input "checkbox" at bounding box center [869, 161] width 11 height 11
checkbox input "true"
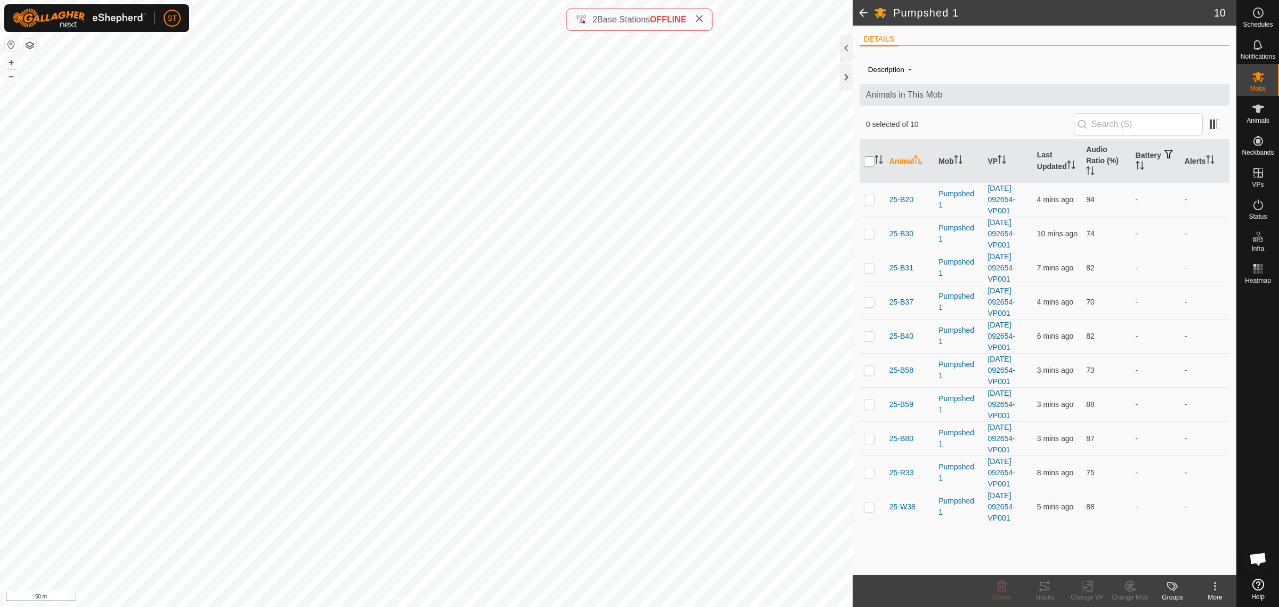
checkbox input "true"
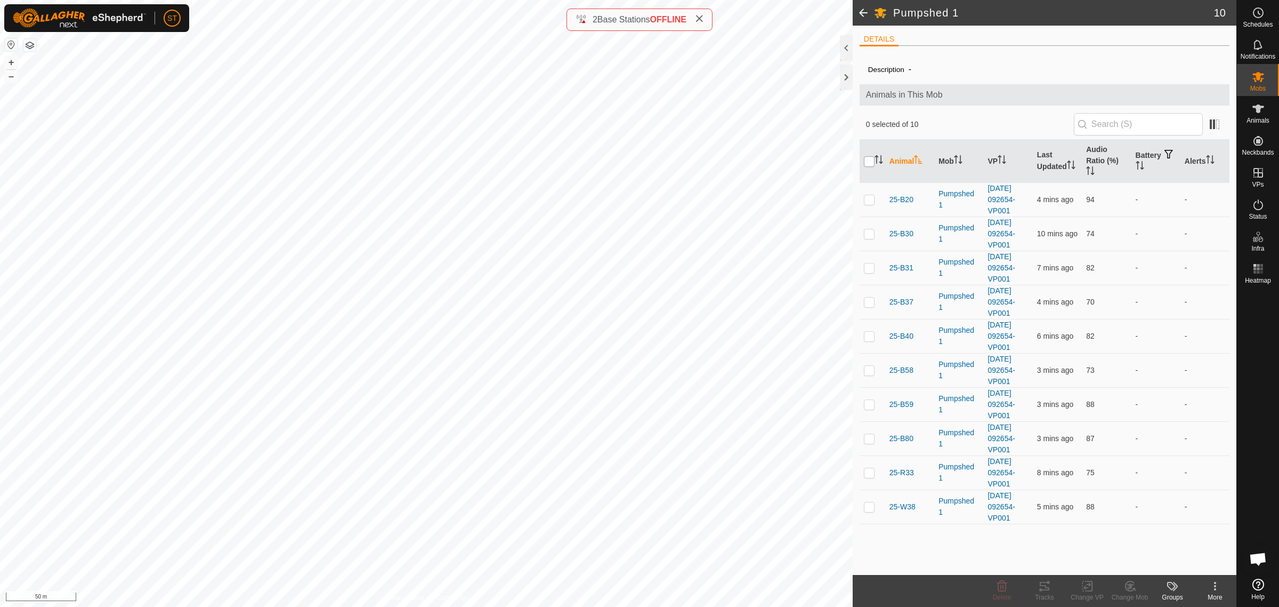
checkbox input "true"
click at [1131, 592] on icon at bounding box center [1130, 585] width 13 height 13
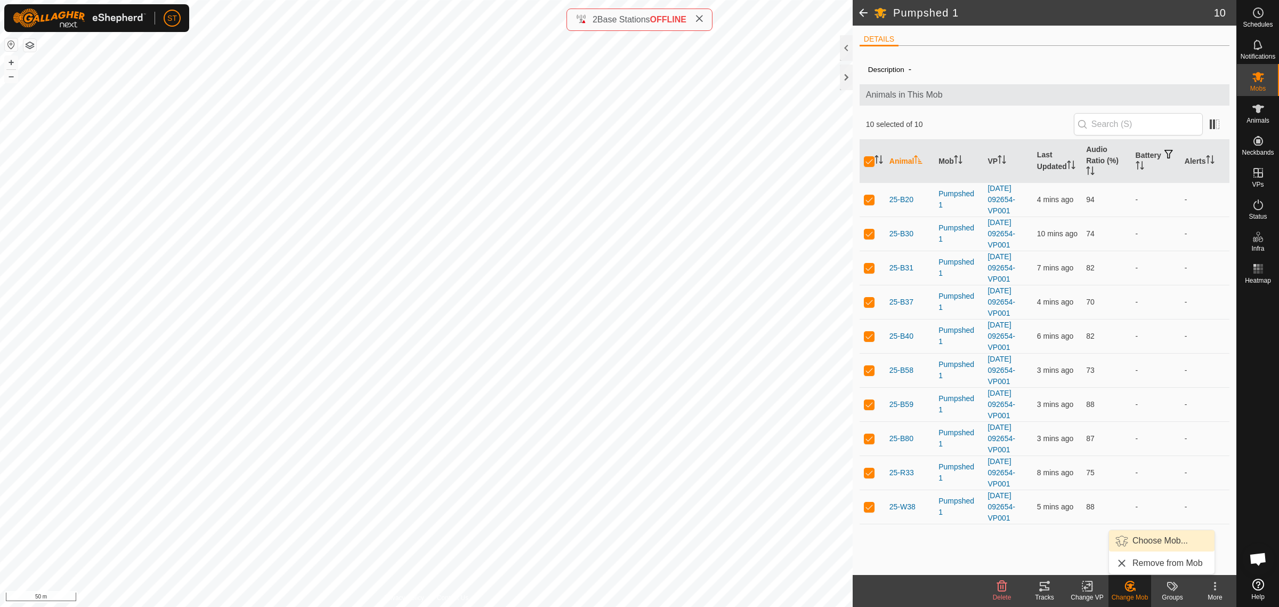
click at [1162, 540] on link "Choose Mob..." at bounding box center [1162, 540] width 106 height 21
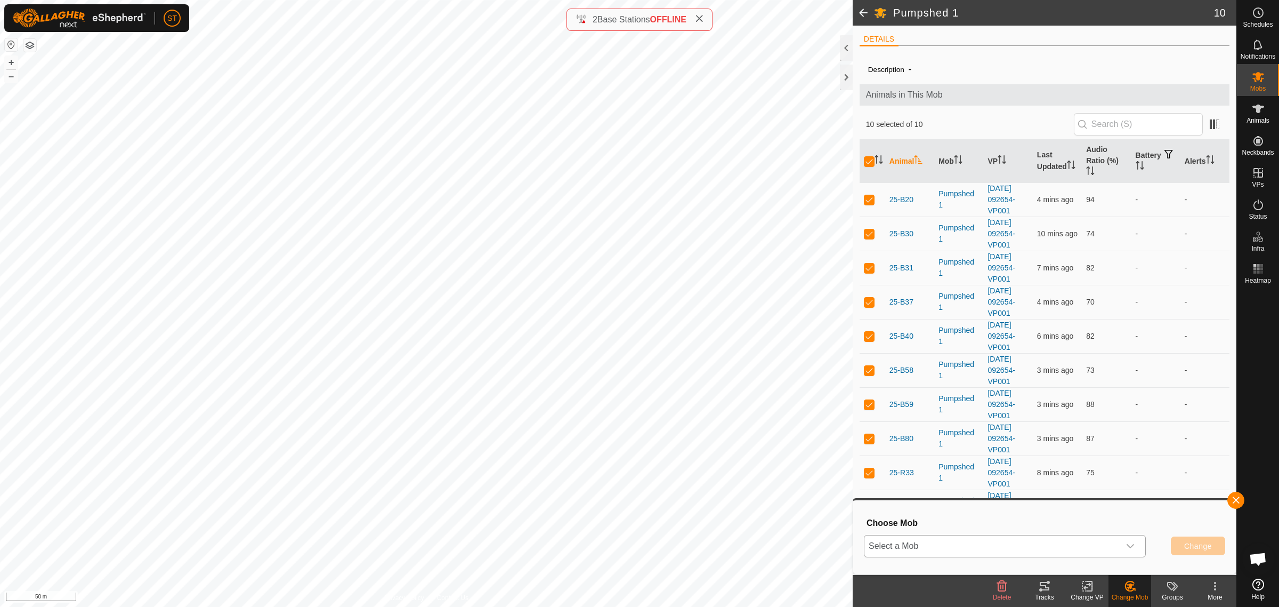
click at [1128, 547] on icon "dropdown trigger" at bounding box center [1130, 546] width 9 height 9
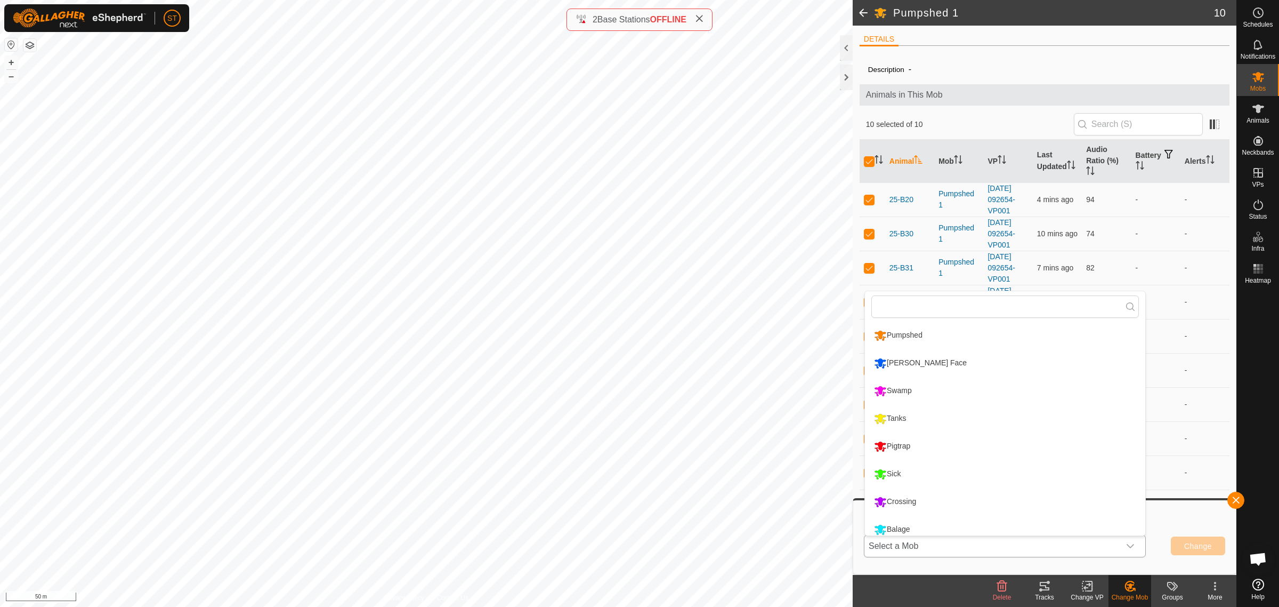
scroll to position [7, 0]
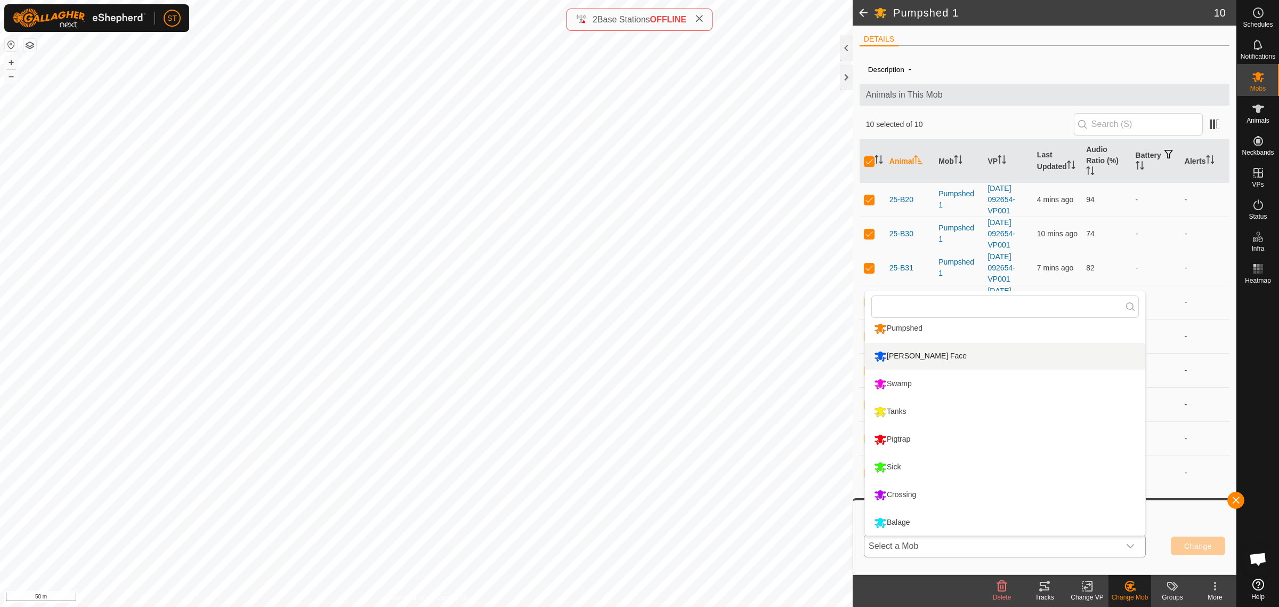
click at [924, 358] on li "[PERSON_NAME] Face" at bounding box center [1005, 356] width 280 height 27
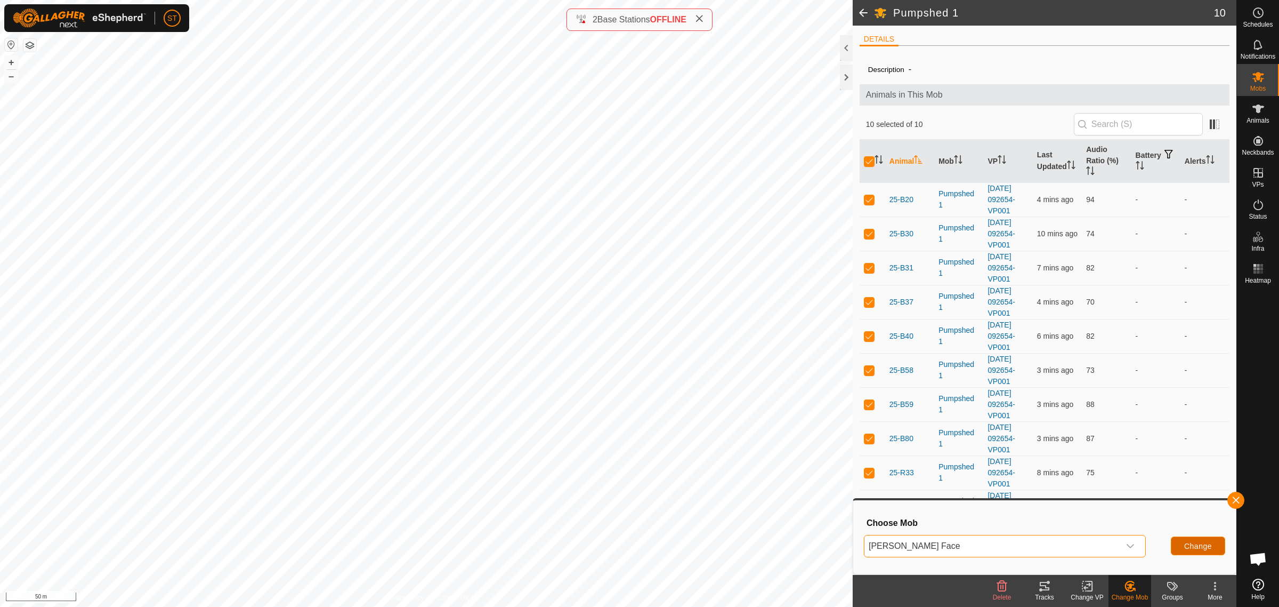
click at [1189, 548] on span "Change" at bounding box center [1198, 546] width 28 height 9
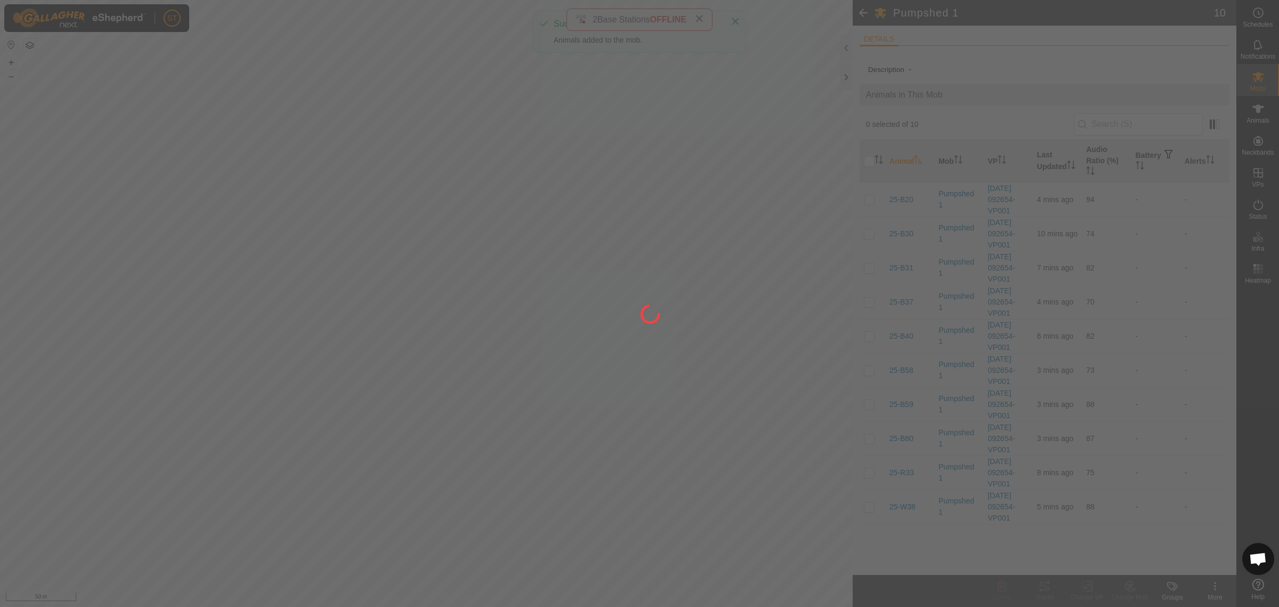
checkbox input "false"
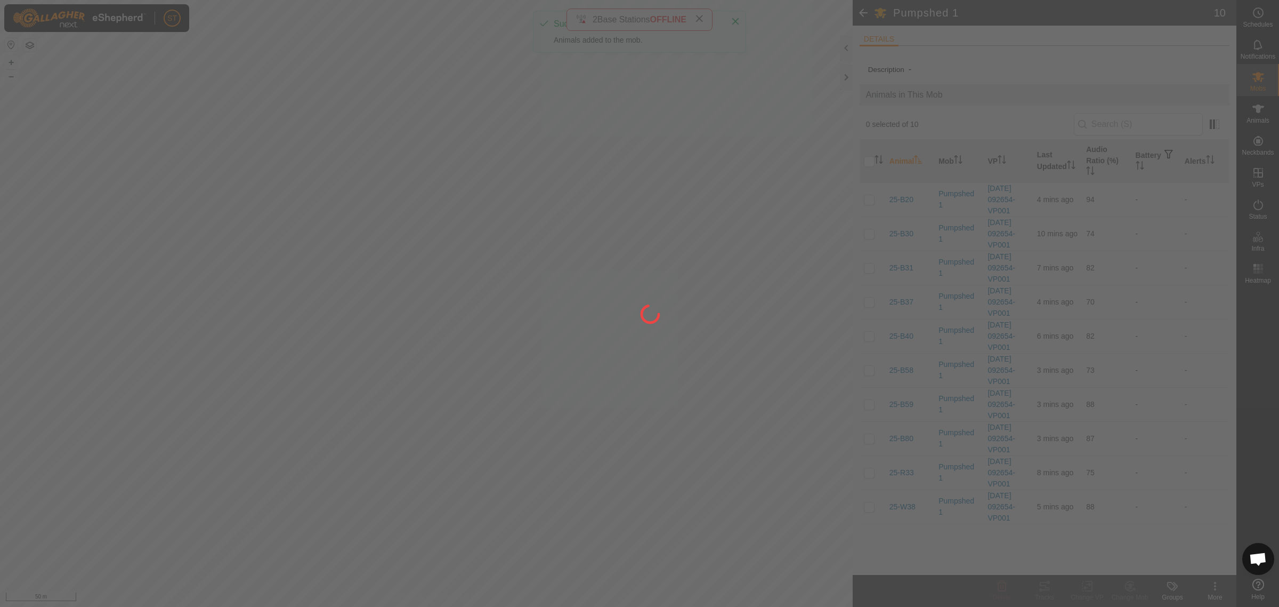
checkbox input "false"
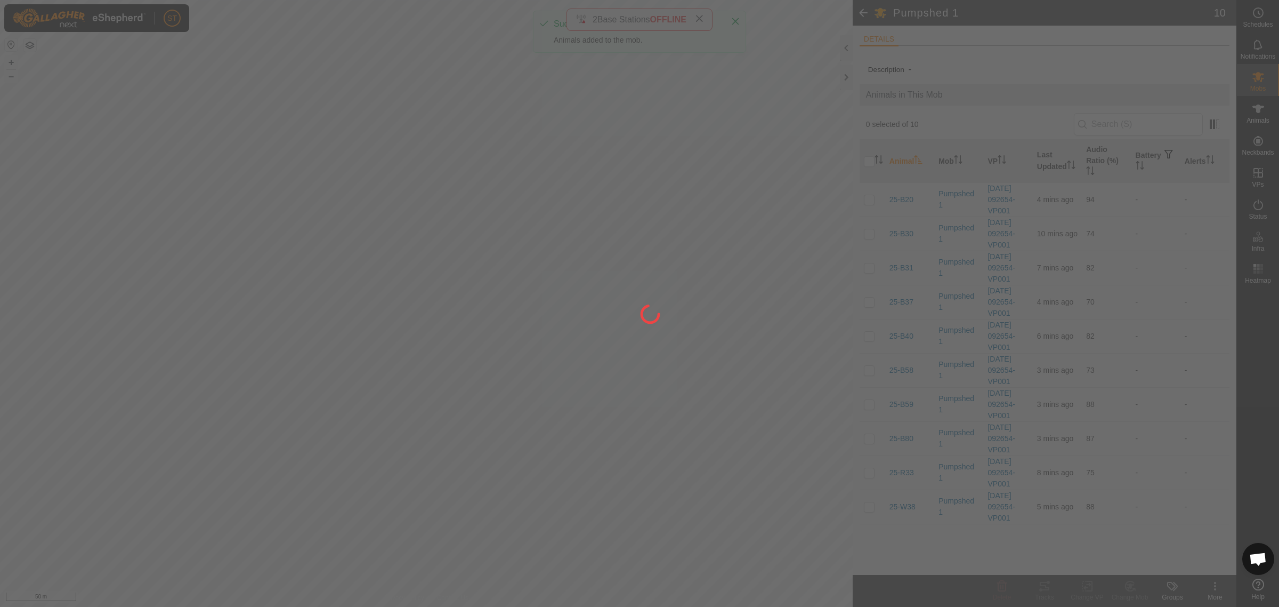
checkbox input "false"
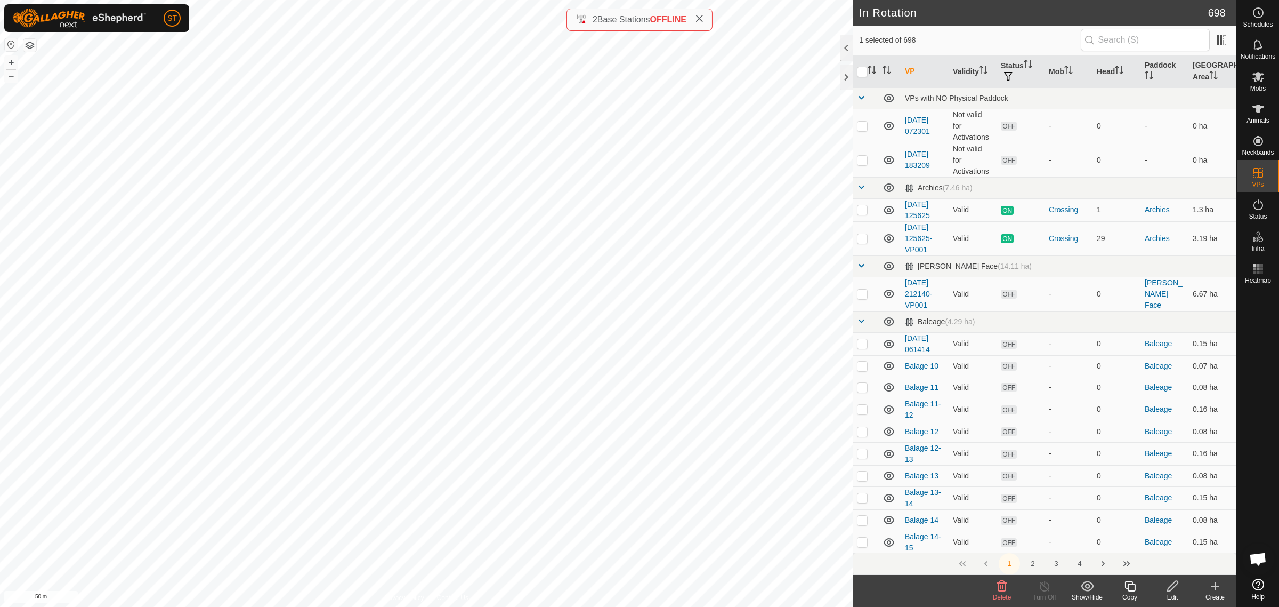
click at [1005, 589] on icon at bounding box center [1002, 585] width 10 height 11
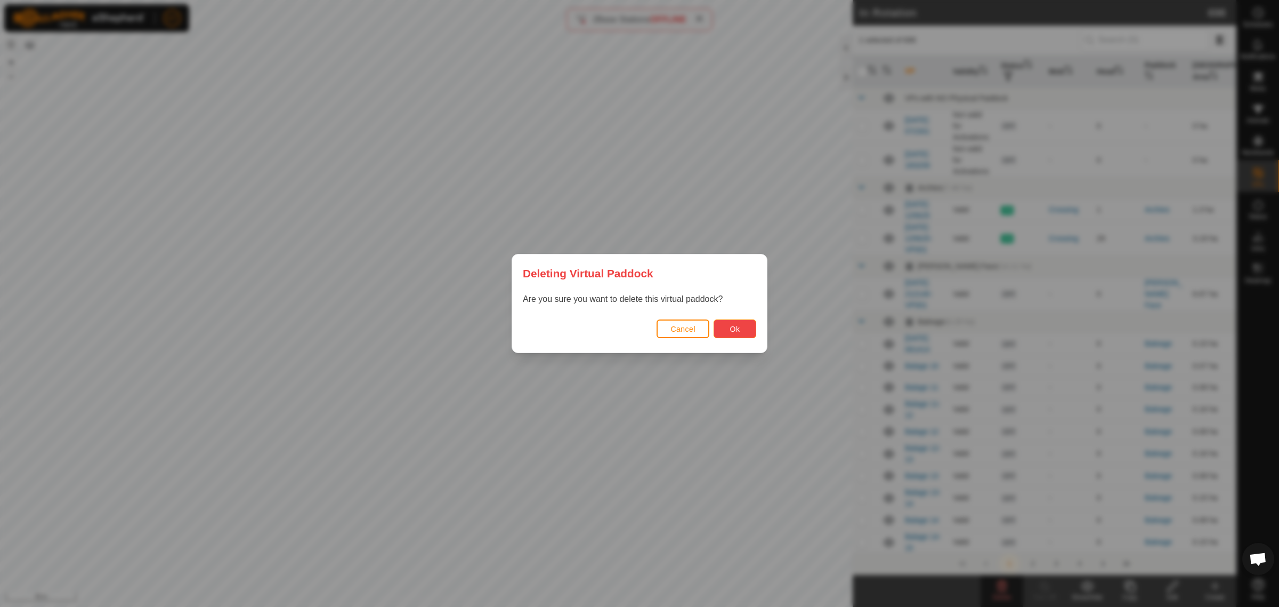
click at [734, 323] on button "Ok" at bounding box center [735, 328] width 43 height 19
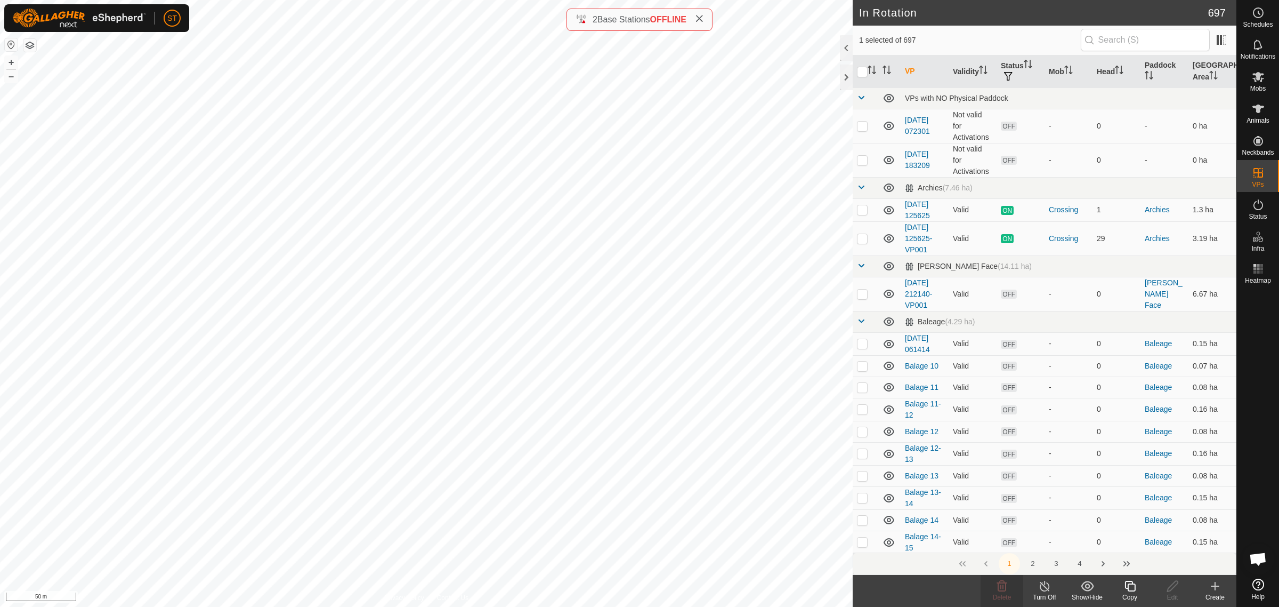
click at [1045, 587] on line at bounding box center [1044, 586] width 9 height 9
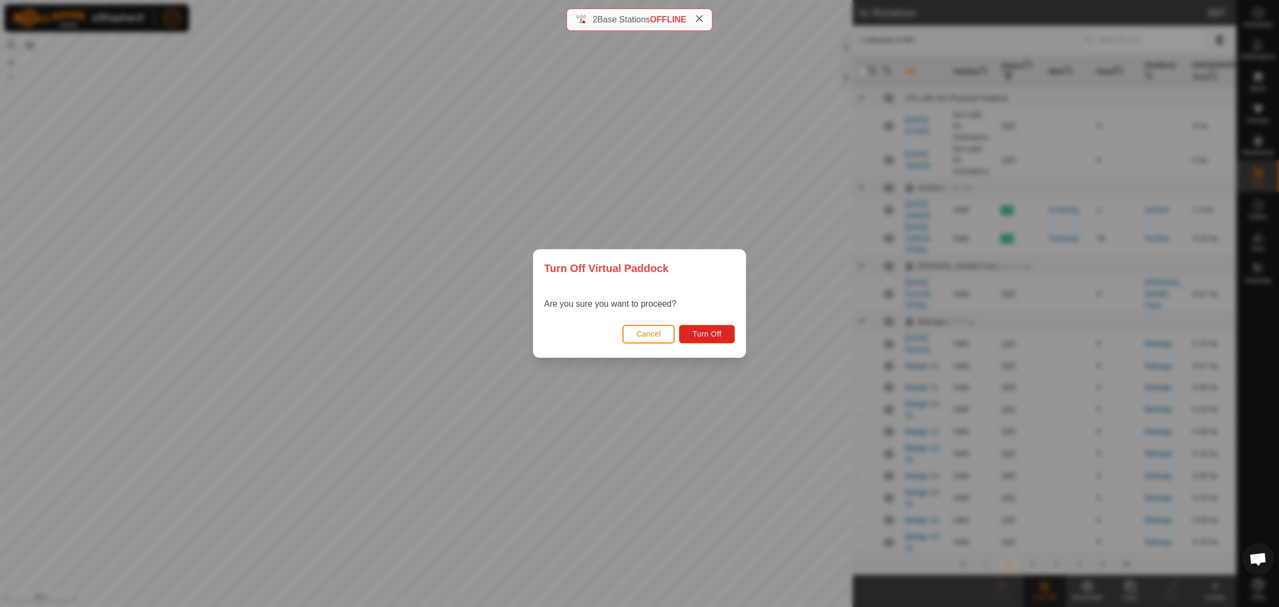
drag, startPoint x: 695, startPoint y: 382, endPoint x: 579, endPoint y: 380, distance: 115.7
click at [579, 380] on div "Turn Off Virtual Paddock Are you sure you want to proceed? Cancel Turn Off" at bounding box center [639, 303] width 1279 height 607
drag, startPoint x: 694, startPoint y: 373, endPoint x: 608, endPoint y: 388, distance: 87.6
click at [608, 388] on div "Turn Off Virtual Paddock Are you sure you want to proceed? Cancel Turn Off" at bounding box center [639, 303] width 1279 height 607
drag, startPoint x: 701, startPoint y: 272, endPoint x: 659, endPoint y: 296, distance: 48.2
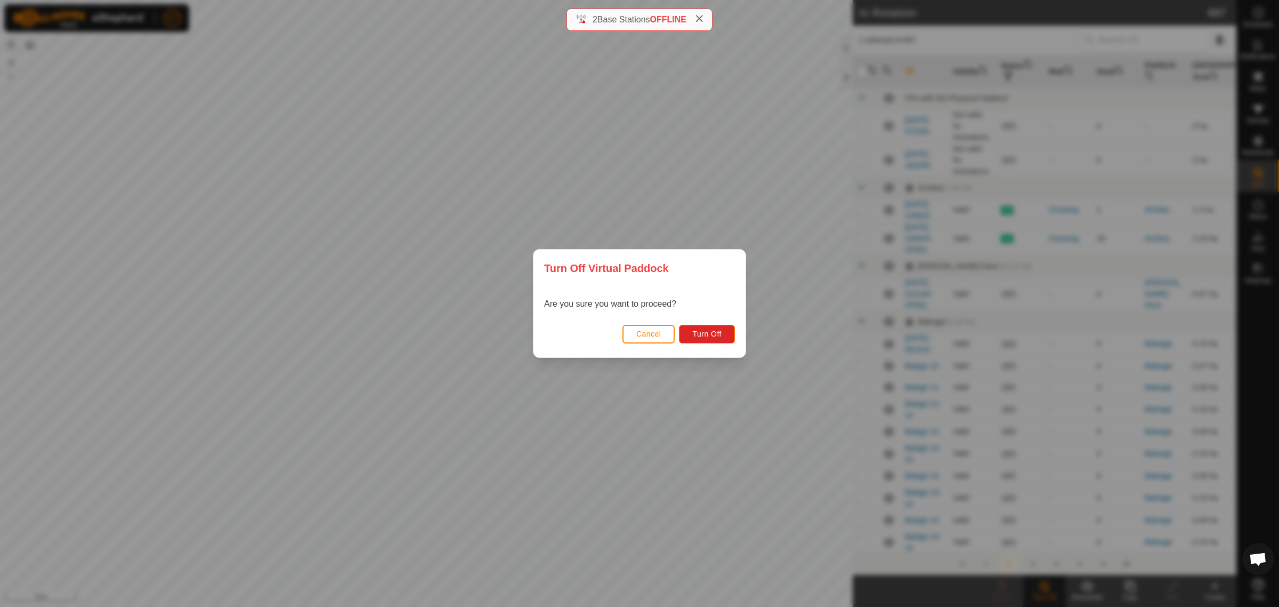
click at [659, 296] on div "Turn Off Virtual Paddock Are you sure you want to proceed? Cancel Turn Off" at bounding box center [639, 303] width 1279 height 607
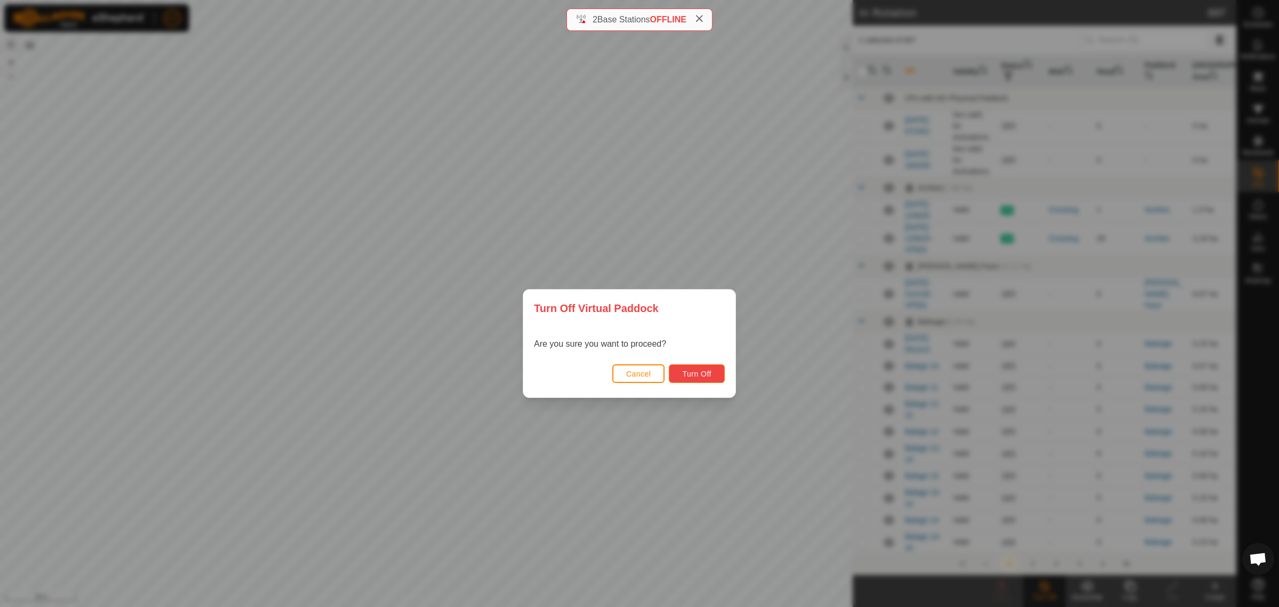
click at [684, 369] on span "Turn Off" at bounding box center [696, 373] width 29 height 9
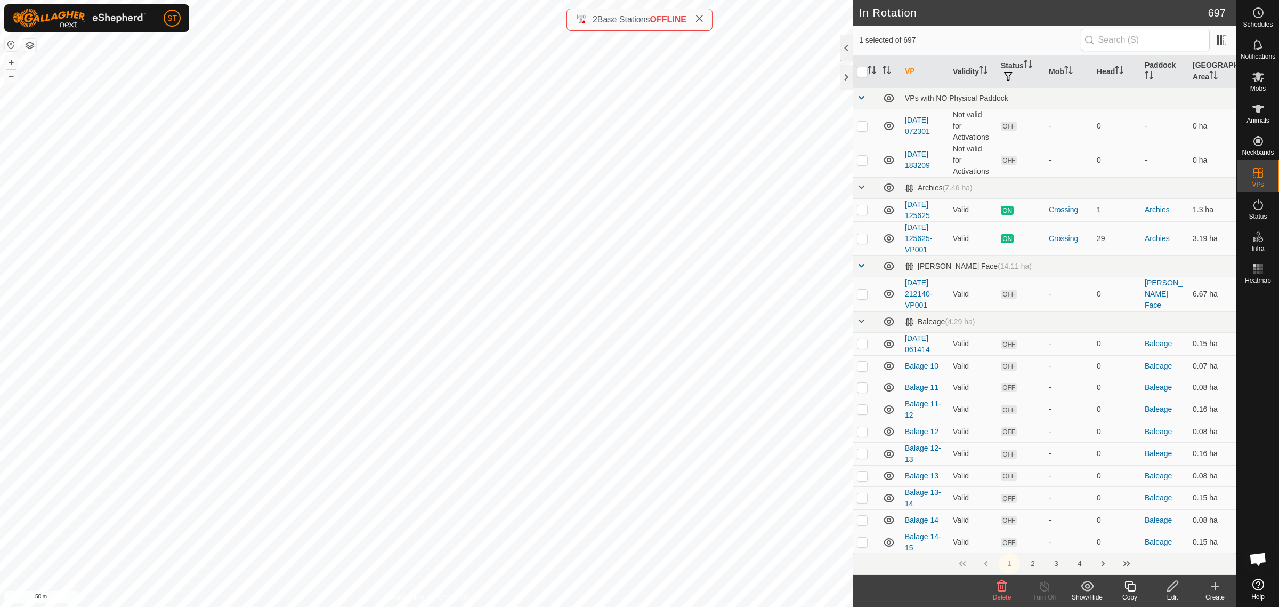
click at [1001, 589] on icon at bounding box center [1002, 585] width 10 height 11
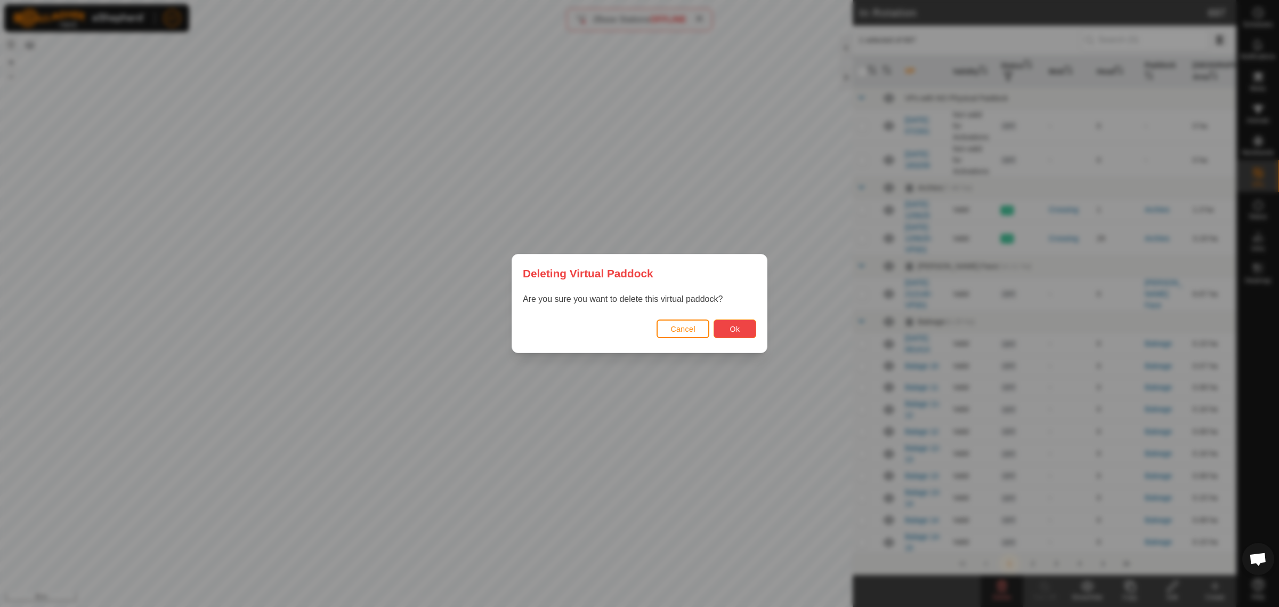
click at [727, 327] on button "Ok" at bounding box center [735, 328] width 43 height 19
